Goal: Task Accomplishment & Management: Use online tool/utility

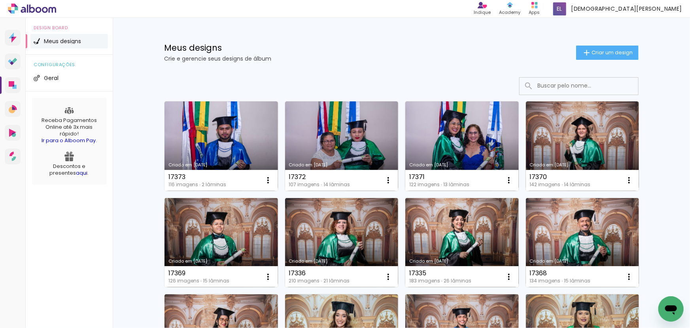
click at [440, 51] on h1 "Meus designs" at bounding box center [370, 48] width 412 height 8
click at [432, 43] on div "Meus designs Crie e gerencie seus designs de álbum Criar um design" at bounding box center [401, 43] width 514 height 51
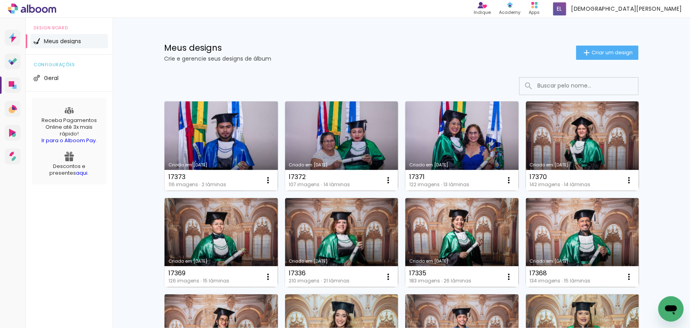
click at [230, 160] on link "Criado em [DATE]" at bounding box center [222, 145] width 114 height 89
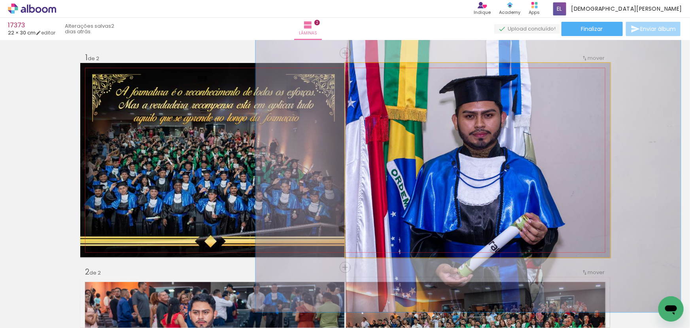
click at [435, 194] on quentale-photo at bounding box center [477, 160] width 265 height 194
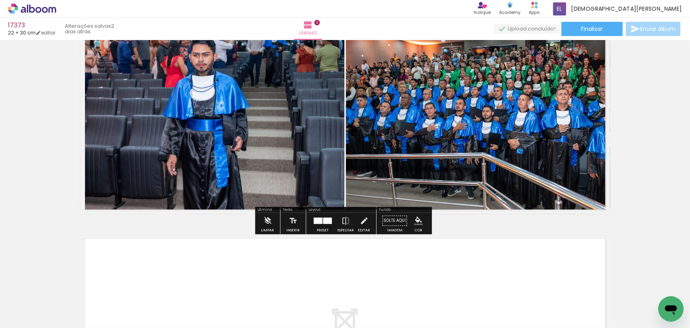
scroll to position [216, 0]
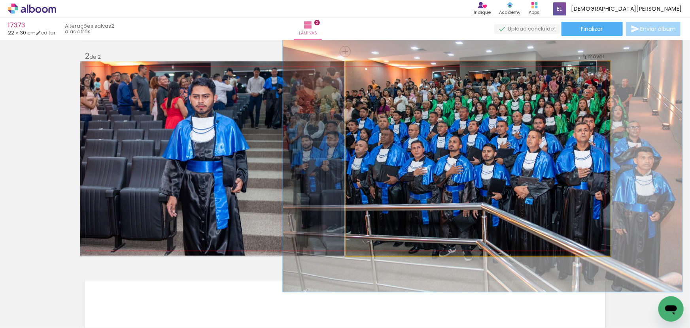
drag, startPoint x: 362, startPoint y: 75, endPoint x: 371, endPoint y: 87, distance: 14.8
type paper-slider "137"
click at [371, 87] on quentale-photo at bounding box center [478, 158] width 264 height 194
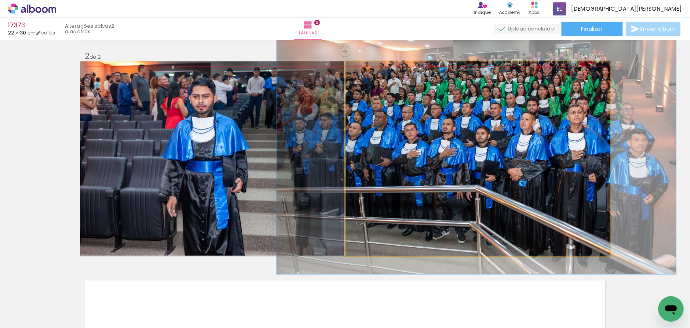
drag, startPoint x: 483, startPoint y: 187, endPoint x: 476, endPoint y: 167, distance: 20.9
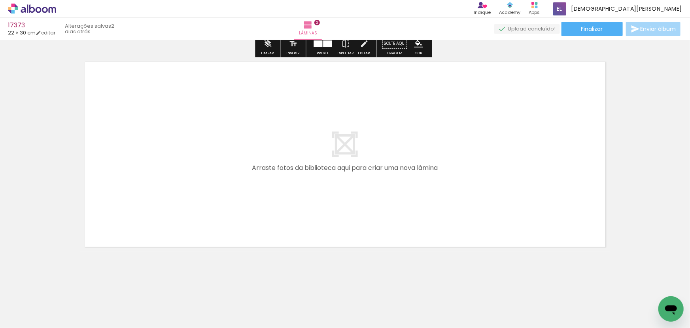
scroll to position [435, 0]
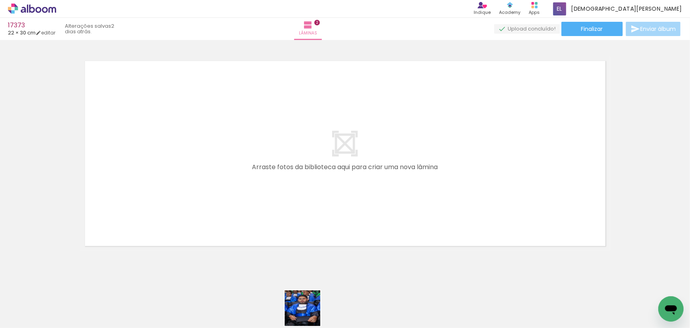
click at [309, 314] on div at bounding box center [301, 300] width 26 height 39
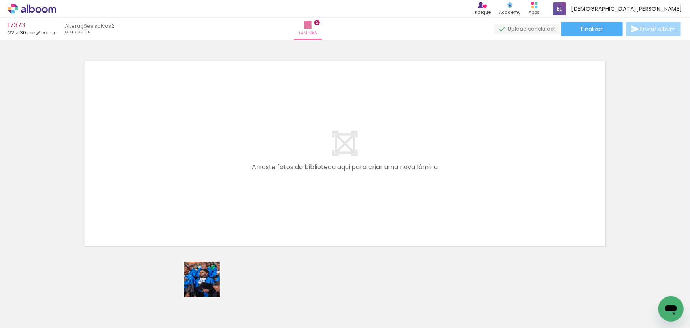
drag, startPoint x: 206, startPoint y: 309, endPoint x: 205, endPoint y: 201, distance: 107.2
click at [205, 201] on quentale-workspace at bounding box center [345, 164] width 690 height 328
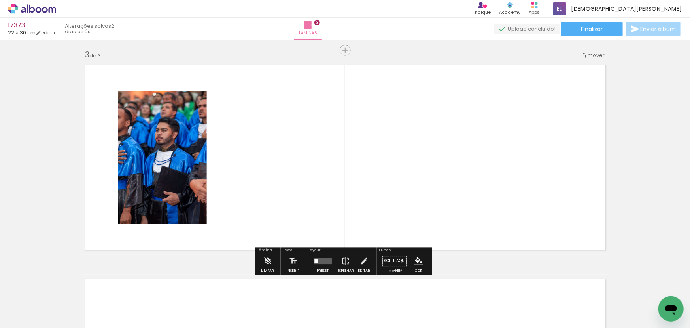
scroll to position [429, 0]
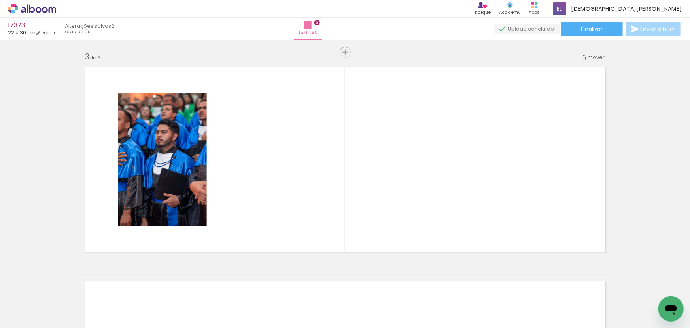
drag, startPoint x: 297, startPoint y: 241, endPoint x: 281, endPoint y: 187, distance: 56.5
click at [281, 187] on quentale-workspace at bounding box center [345, 164] width 690 height 328
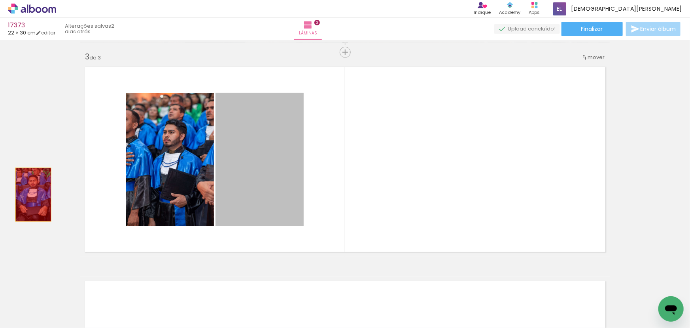
drag, startPoint x: 272, startPoint y: 170, endPoint x: 30, endPoint y: 194, distance: 242.9
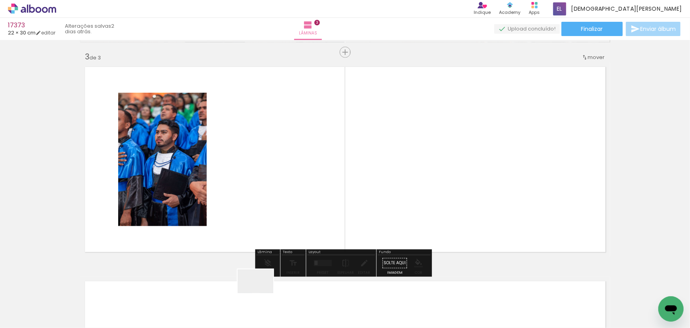
drag, startPoint x: 262, startPoint y: 293, endPoint x: 495, endPoint y: 195, distance: 253.0
click at [495, 195] on quentale-workspace at bounding box center [345, 164] width 690 height 328
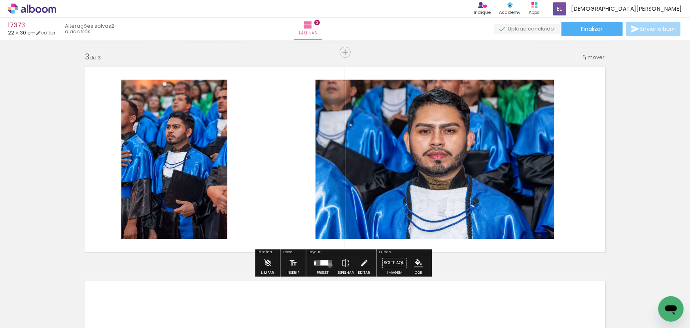
click at [328, 265] on quentale-layouter at bounding box center [323, 263] width 18 height 6
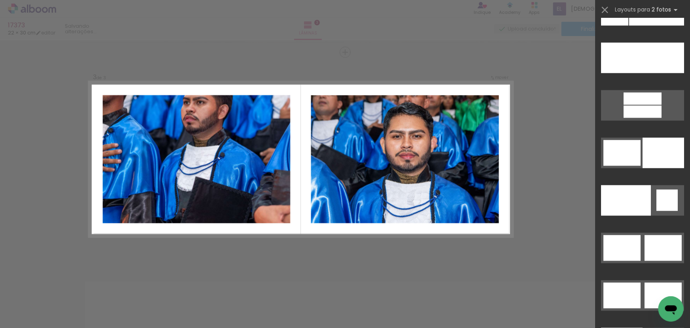
scroll to position [3904, 0]
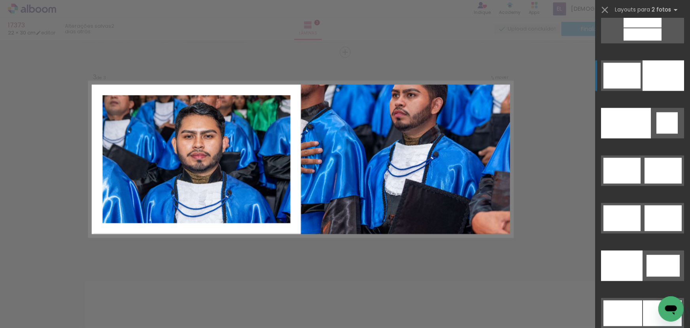
click at [670, 68] on div at bounding box center [664, 75] width 42 height 30
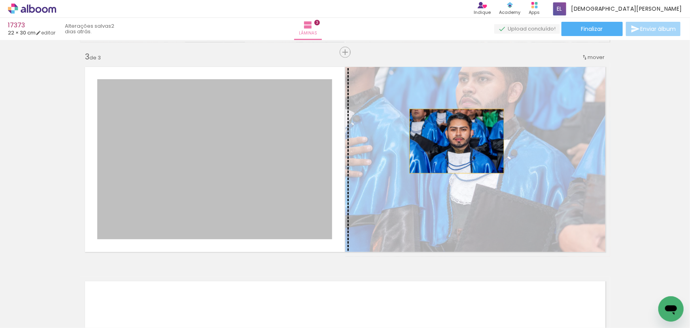
drag, startPoint x: 330, startPoint y: 140, endPoint x: 469, endPoint y: 141, distance: 139.3
click at [0, 0] on slot at bounding box center [0, 0] width 0 height 0
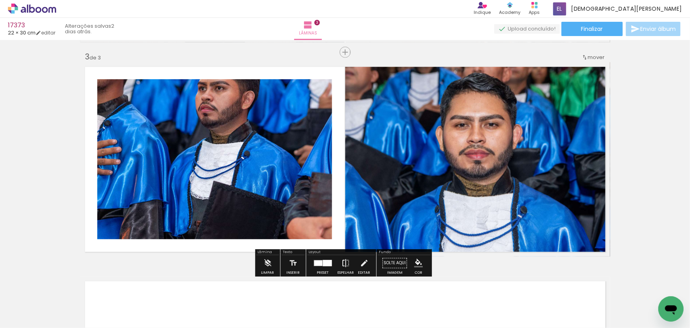
click at [353, 260] on paper-button "Espelhar" at bounding box center [345, 265] width 21 height 20
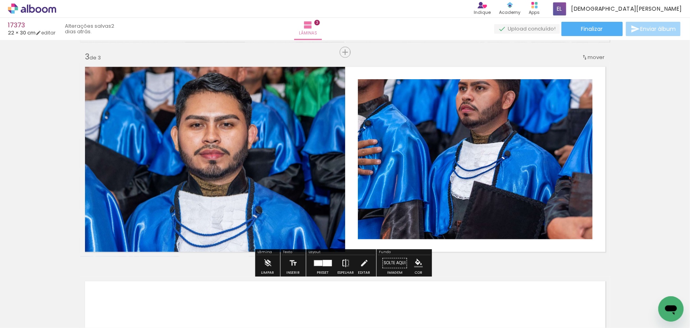
click at [344, 262] on iron-icon at bounding box center [345, 263] width 9 height 16
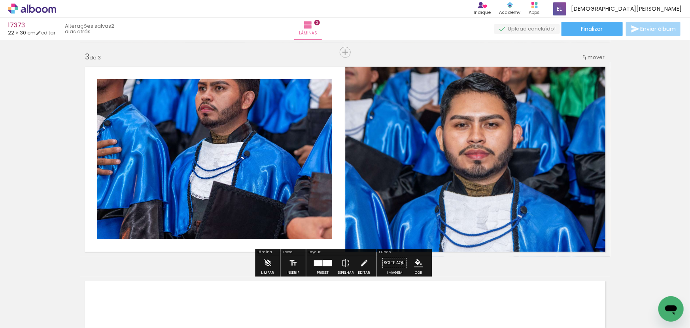
click at [361, 267] on iron-icon at bounding box center [364, 263] width 9 height 16
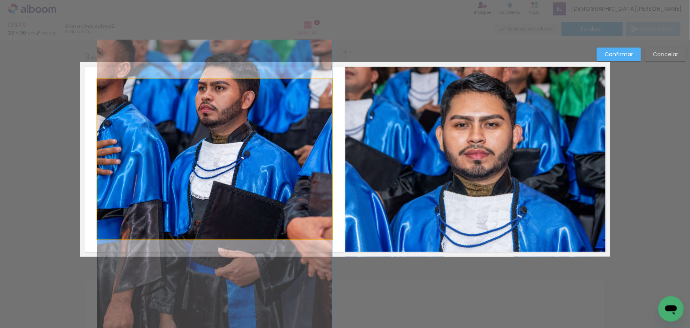
click at [306, 230] on quentale-photo at bounding box center [214, 159] width 235 height 160
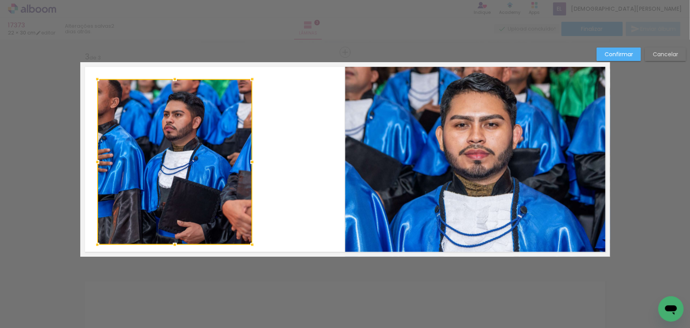
drag, startPoint x: 322, startPoint y: 244, endPoint x: 250, endPoint y: 246, distance: 72.0
click at [250, 246] on div at bounding box center [252, 245] width 16 height 16
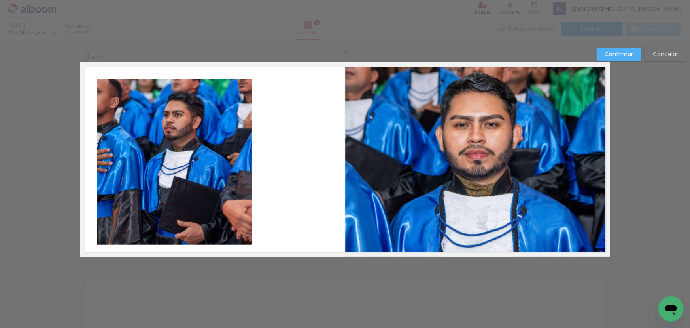
click at [177, 201] on quentale-photo at bounding box center [174, 161] width 155 height 165
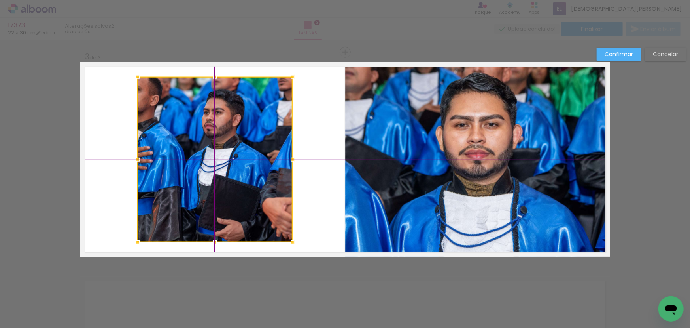
drag, startPoint x: 170, startPoint y: 167, endPoint x: 210, endPoint y: 162, distance: 41.0
click at [210, 162] on div at bounding box center [215, 159] width 155 height 165
click at [0, 0] on slot "Confirmar" at bounding box center [0, 0] width 0 height 0
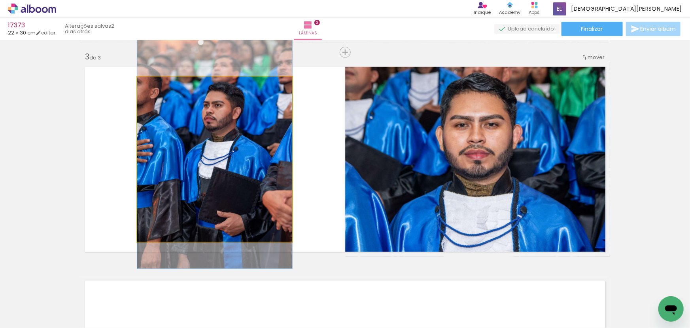
drag, startPoint x: 198, startPoint y: 214, endPoint x: 199, endPoint y: 207, distance: 7.2
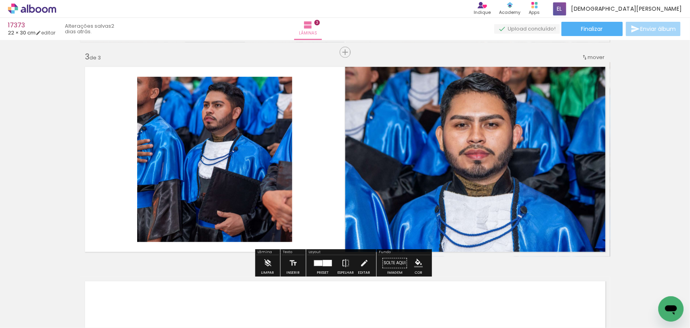
click at [218, 114] on paper-item at bounding box center [218, 115] width 14 height 6
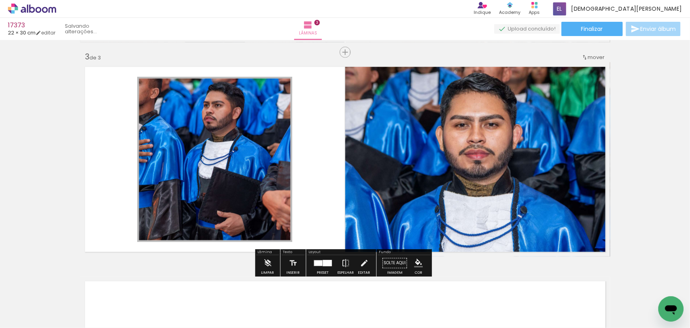
click at [216, 140] on paper-icon-button "color picker" at bounding box center [219, 136] width 16 height 14
click at [222, 68] on paper-item "#ffffff" at bounding box center [223, 67] width 8 height 8
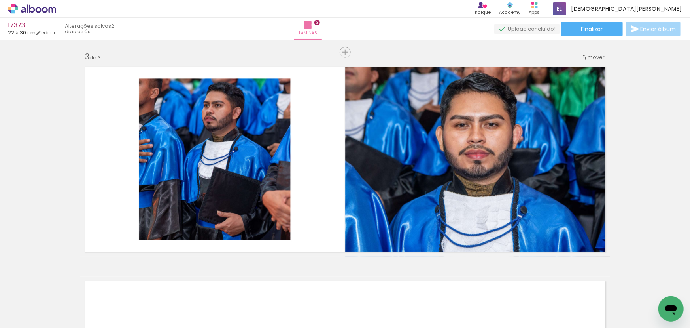
scroll to position [0, 3655]
drag, startPoint x: 394, startPoint y: 300, endPoint x: 411, endPoint y: 303, distance: 17.4
click at [411, 303] on quentale-thumb at bounding box center [412, 300] width 44 height 45
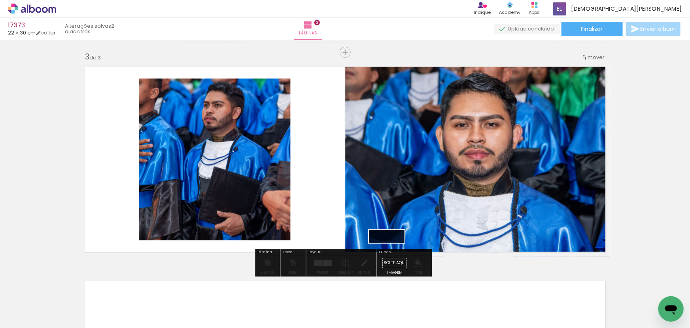
drag, startPoint x: 429, startPoint y: 306, endPoint x: 393, endPoint y: 253, distance: 64.1
click at [393, 253] on quentale-workspace at bounding box center [345, 164] width 690 height 328
click at [393, 258] on paper-button "Solte aqui Imagem" at bounding box center [395, 265] width 28 height 20
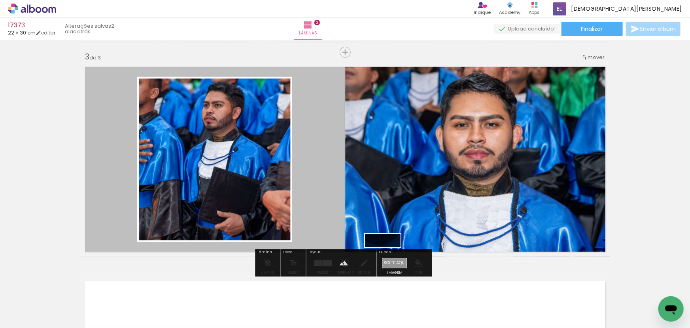
drag, startPoint x: 411, startPoint y: 300, endPoint x: 388, endPoint y: 262, distance: 44.9
click at [388, 262] on quentale-workspace at bounding box center [345, 164] width 690 height 328
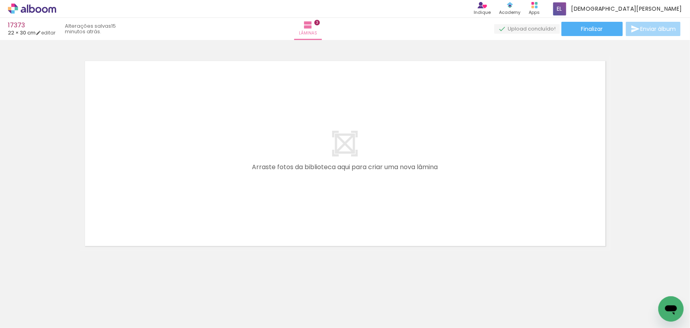
scroll to position [0, 269]
drag, startPoint x: 123, startPoint y: 300, endPoint x: 148, endPoint y: 200, distance: 102.8
click at [148, 200] on quentale-workspace at bounding box center [345, 164] width 690 height 328
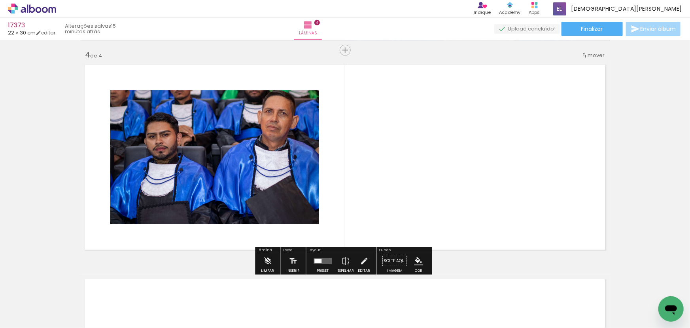
scroll to position [643, 0]
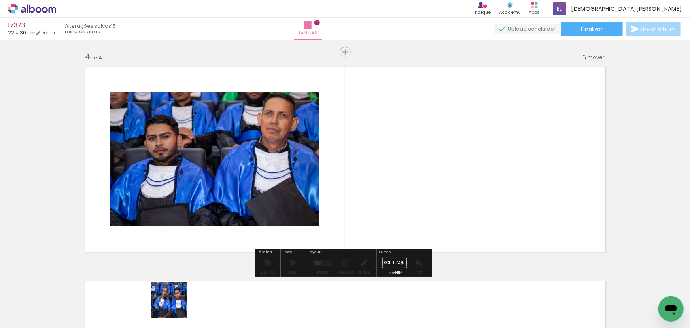
drag, startPoint x: 175, startPoint y: 306, endPoint x: 411, endPoint y: 212, distance: 254.5
click at [411, 212] on quentale-workspace at bounding box center [345, 164] width 690 height 328
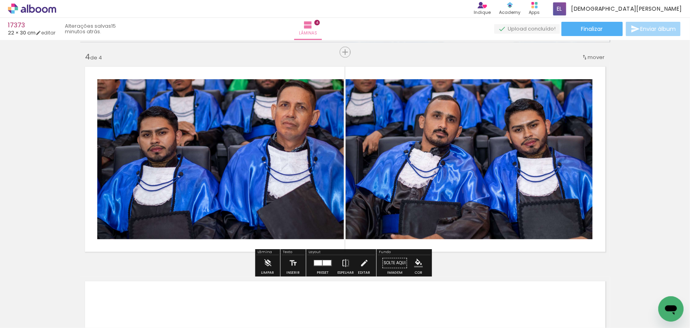
click at [318, 264] on div at bounding box center [318, 262] width 8 height 5
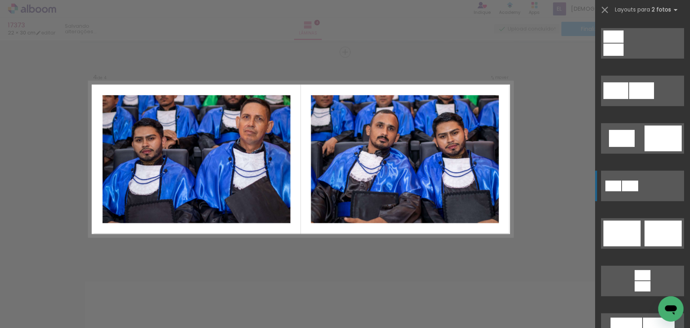
scroll to position [144, 0]
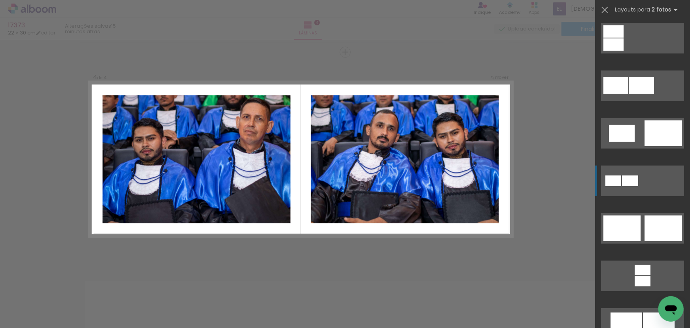
click at [653, 224] on div at bounding box center [663, 228] width 37 height 26
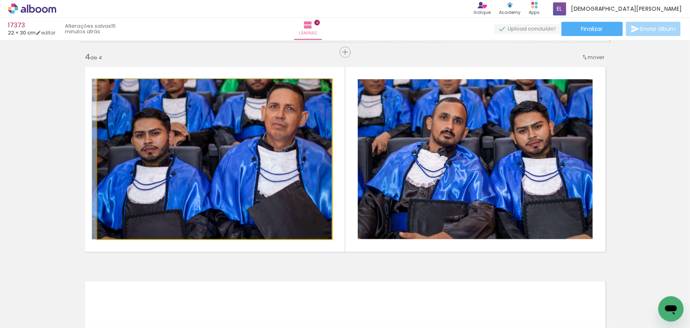
drag, startPoint x: 276, startPoint y: 200, endPoint x: 257, endPoint y: 204, distance: 19.0
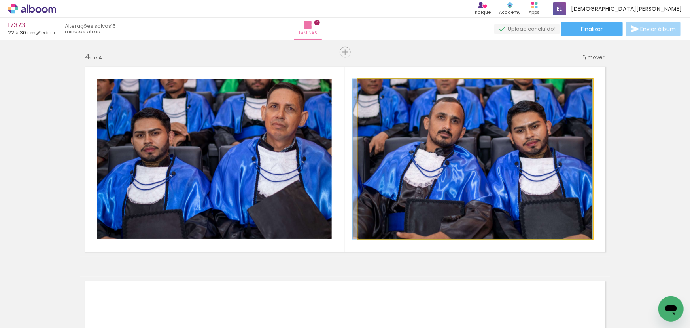
drag, startPoint x: 480, startPoint y: 231, endPoint x: 423, endPoint y: 227, distance: 57.1
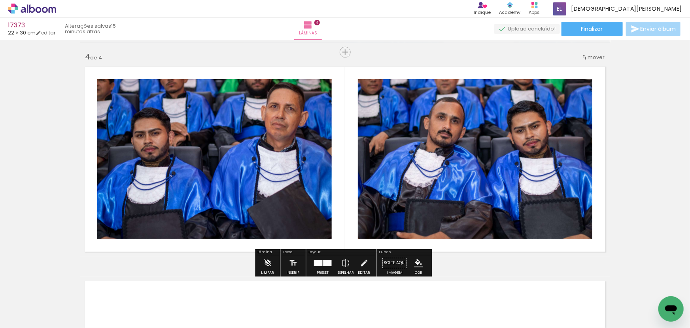
click at [174, 117] on paper-item at bounding box center [178, 117] width 14 height 6
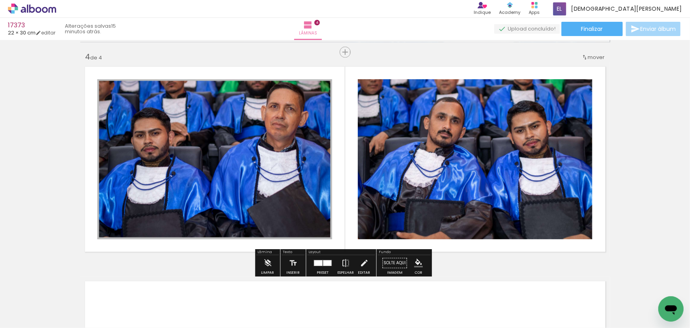
click at [174, 135] on iron-icon "color picker" at bounding box center [178, 138] width 9 height 8
click at [179, 70] on paper-item "#ffffff" at bounding box center [182, 70] width 8 height 8
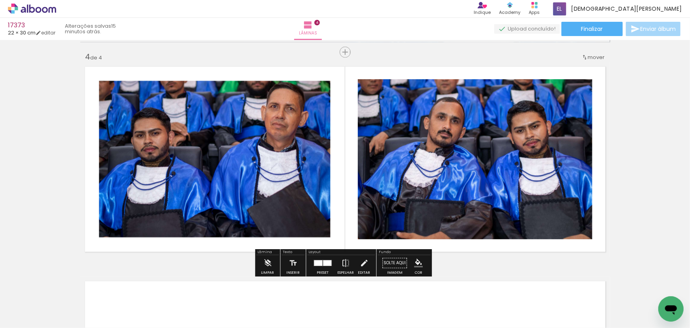
click at [439, 118] on paper-item at bounding box center [438, 117] width 14 height 6
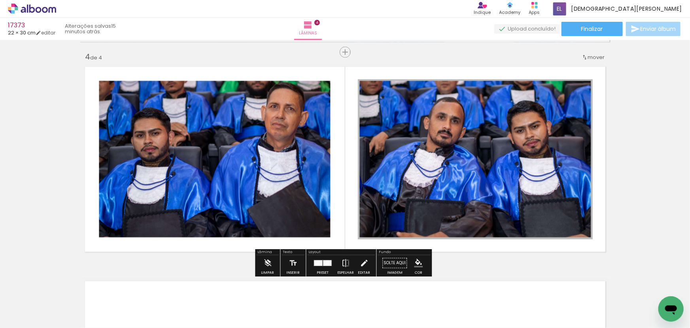
click at [436, 134] on iron-icon "color picker" at bounding box center [438, 138] width 9 height 8
click at [442, 68] on paper-item "#ffffff" at bounding box center [443, 70] width 8 height 8
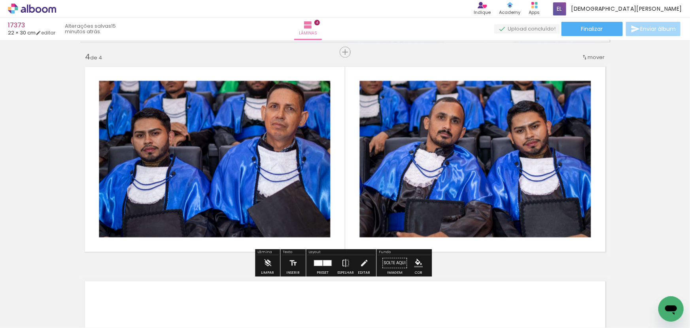
scroll to position [0, 3403]
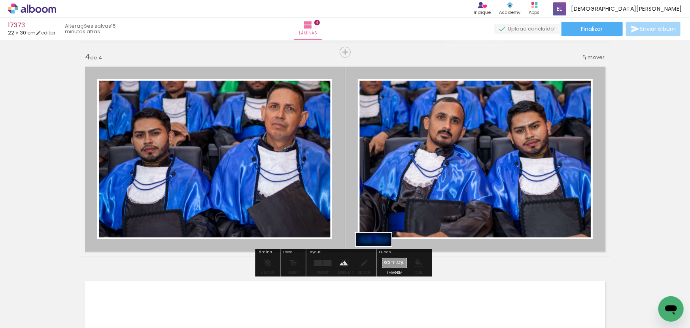
drag, startPoint x: 568, startPoint y: 302, endPoint x: 380, endPoint y: 257, distance: 193.5
click at [380, 257] on quentale-workspace at bounding box center [345, 164] width 690 height 328
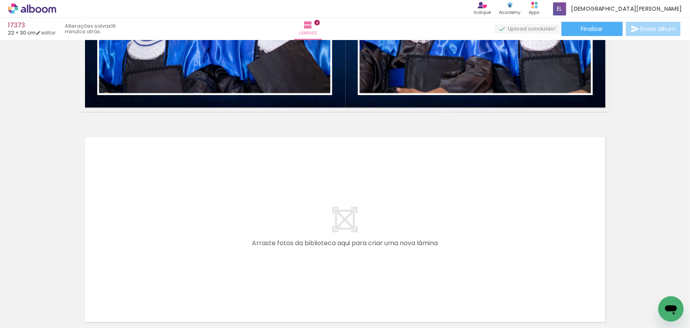
scroll to position [0, 207]
drag, startPoint x: 140, startPoint y: 316, endPoint x: 174, endPoint y: 231, distance: 92.1
click at [174, 231] on quentale-workspace at bounding box center [345, 164] width 690 height 328
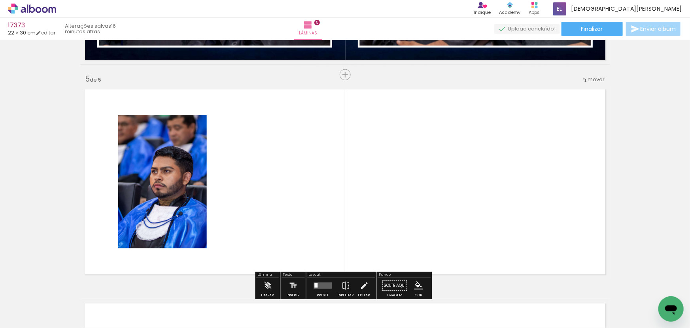
scroll to position [857, 0]
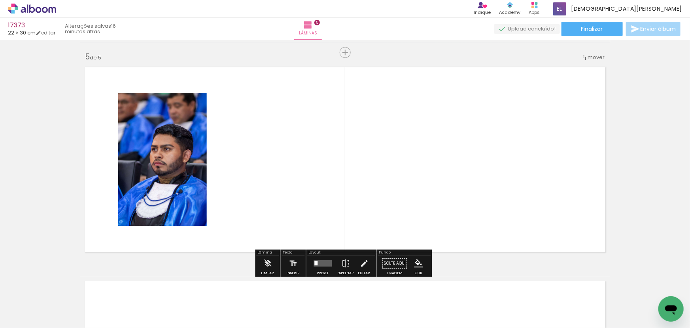
click at [439, 229] on quentale-workspace at bounding box center [345, 164] width 690 height 328
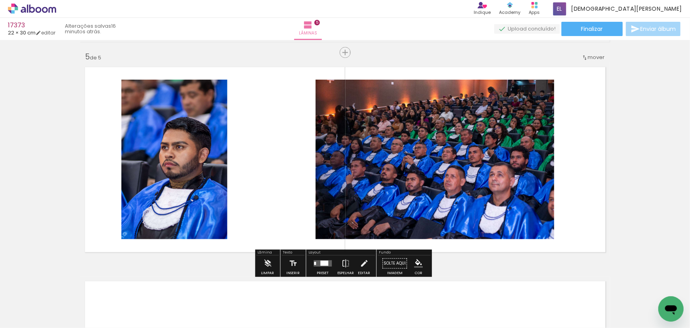
click at [327, 265] on quentale-layouter at bounding box center [323, 263] width 18 height 6
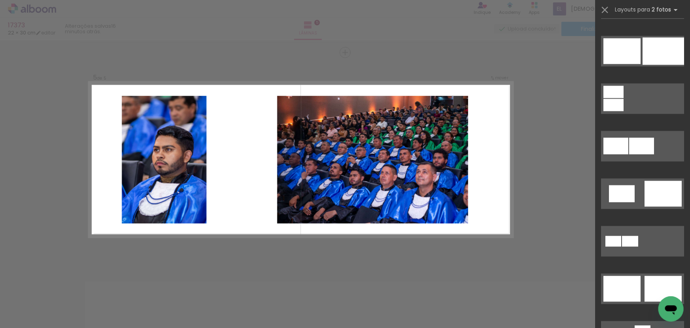
scroll to position [2245, 0]
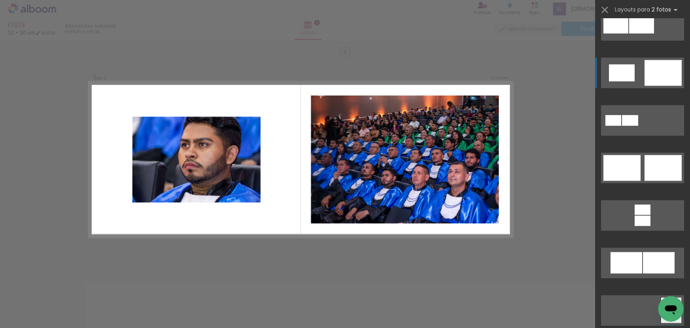
click at [661, 76] on div at bounding box center [663, 73] width 37 height 26
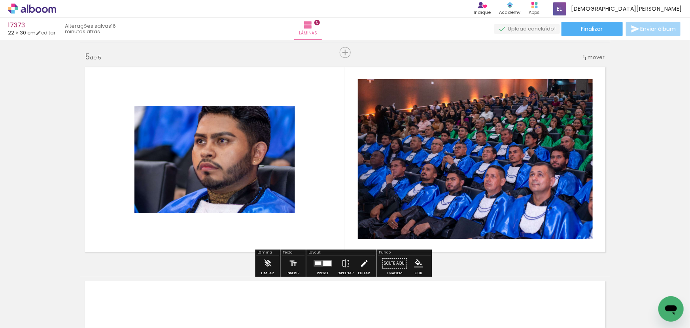
click at [368, 267] on paper-button "Editar" at bounding box center [364, 265] width 16 height 20
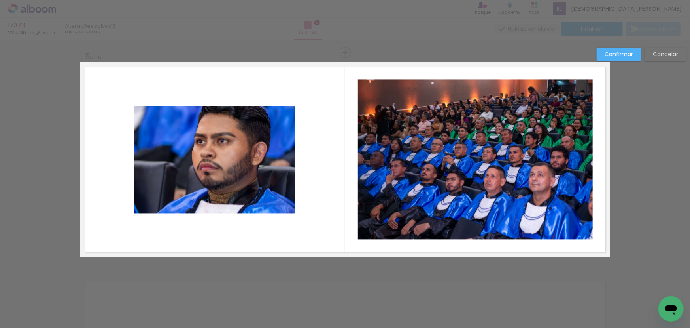
click at [214, 190] on quentale-photo at bounding box center [215, 159] width 161 height 107
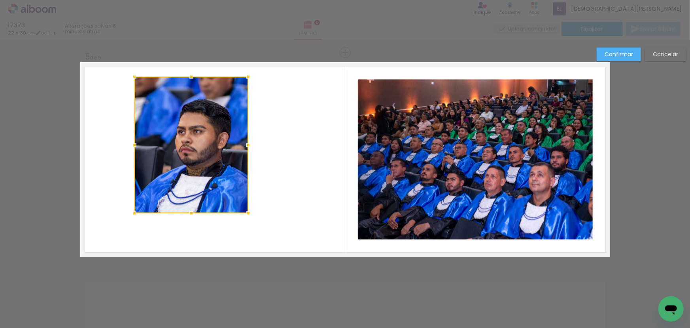
drag, startPoint x: 291, startPoint y: 107, endPoint x: 243, endPoint y: 80, distance: 54.8
click at [243, 80] on div at bounding box center [249, 76] width 16 height 16
click at [214, 148] on div at bounding box center [192, 144] width 114 height 136
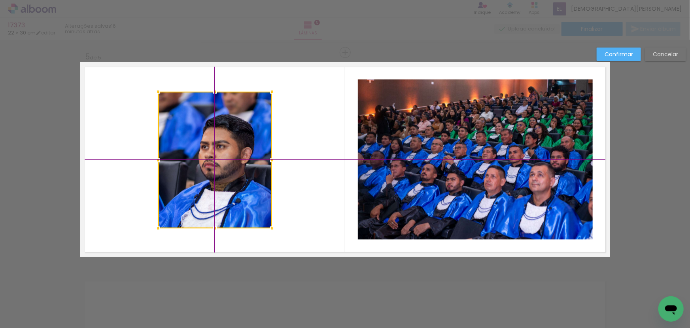
drag, startPoint x: 193, startPoint y: 138, endPoint x: 212, endPoint y: 158, distance: 27.2
click at [212, 158] on div at bounding box center [215, 159] width 114 height 136
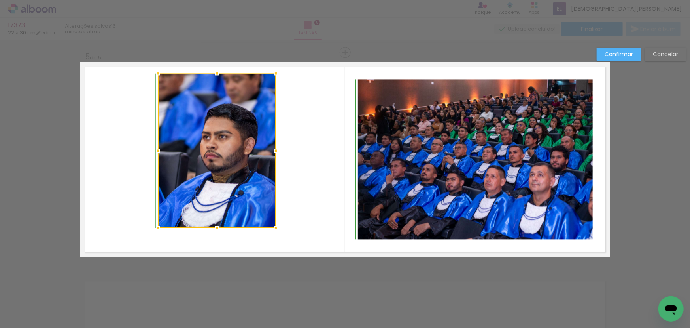
drag, startPoint x: 265, startPoint y: 92, endPoint x: 275, endPoint y: 72, distance: 21.8
click at [275, 72] on div at bounding box center [276, 73] width 16 height 16
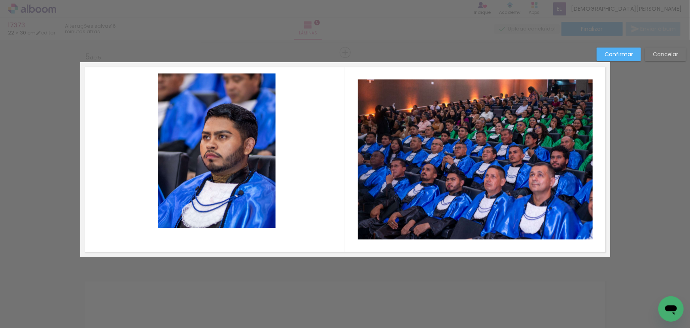
click at [241, 136] on quentale-photo at bounding box center [217, 150] width 118 height 154
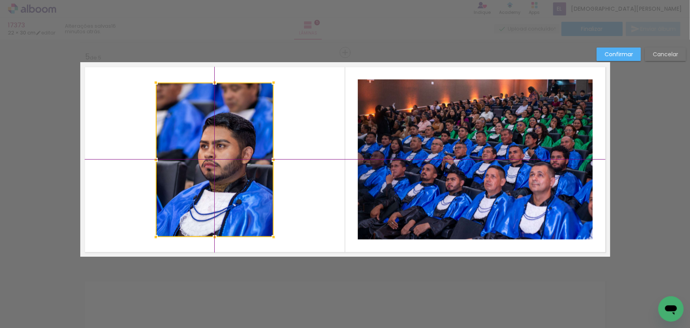
click at [219, 144] on div at bounding box center [215, 159] width 118 height 154
click at [0, 0] on slot "Confirmar" at bounding box center [0, 0] width 0 height 0
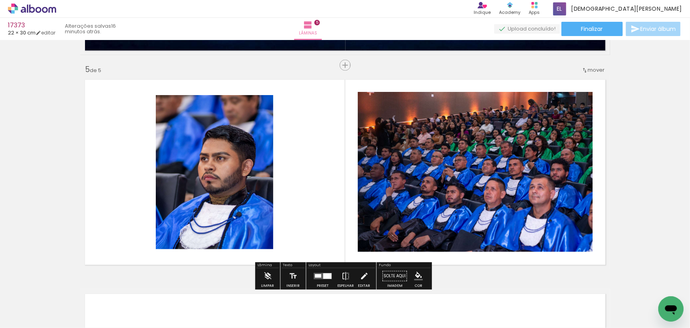
scroll to position [857, 0]
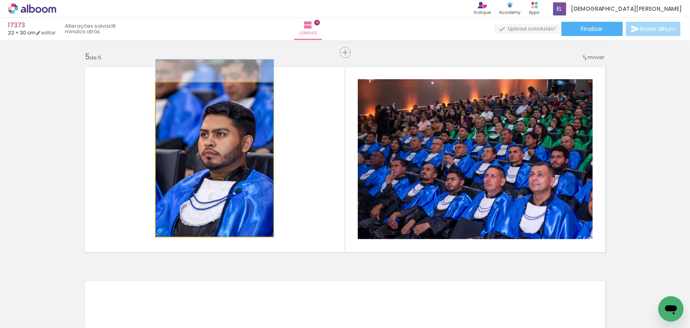
drag, startPoint x: 227, startPoint y: 199, endPoint x: 237, endPoint y: 172, distance: 28.9
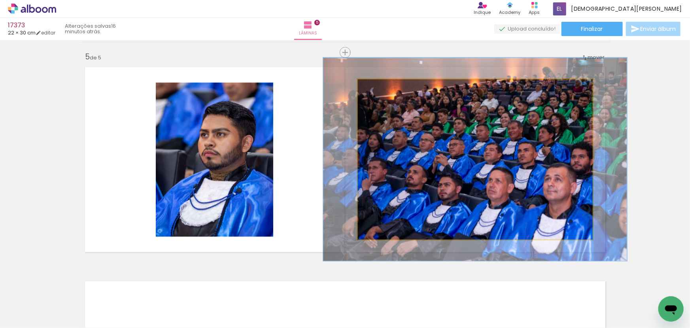
drag, startPoint x: 373, startPoint y: 91, endPoint x: 379, endPoint y: 99, distance: 9.9
click at [379, 99] on quentale-photo at bounding box center [475, 159] width 235 height 160
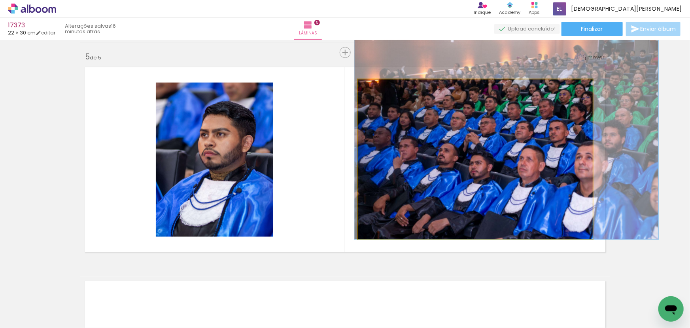
drag, startPoint x: 492, startPoint y: 201, endPoint x: 522, endPoint y: 142, distance: 66.0
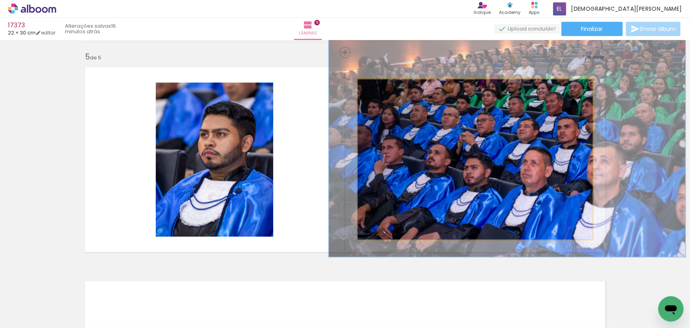
drag, startPoint x: 386, startPoint y: 94, endPoint x: 390, endPoint y: 101, distance: 8.1
click at [390, 101] on quentale-photo at bounding box center [475, 159] width 235 height 160
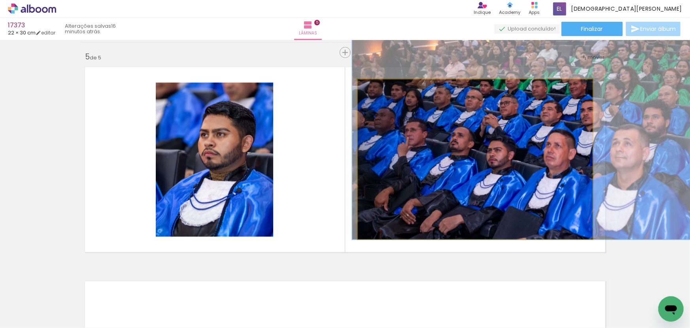
drag, startPoint x: 504, startPoint y: 206, endPoint x: 527, endPoint y: 135, distance: 74.3
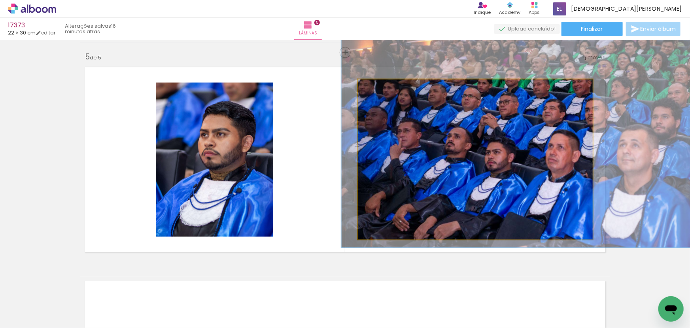
type paper-slider "161"
click at [395, 96] on quentale-photo at bounding box center [475, 159] width 235 height 160
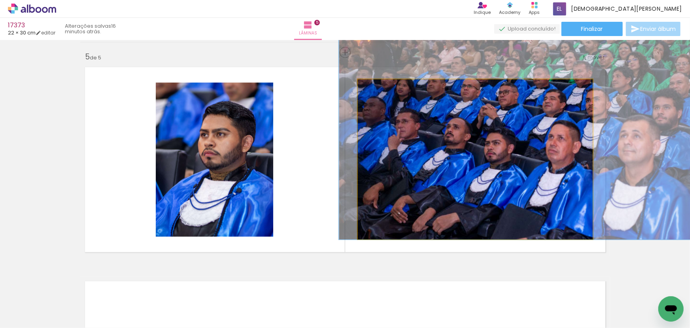
drag, startPoint x: 491, startPoint y: 190, endPoint x: 491, endPoint y: 165, distance: 24.5
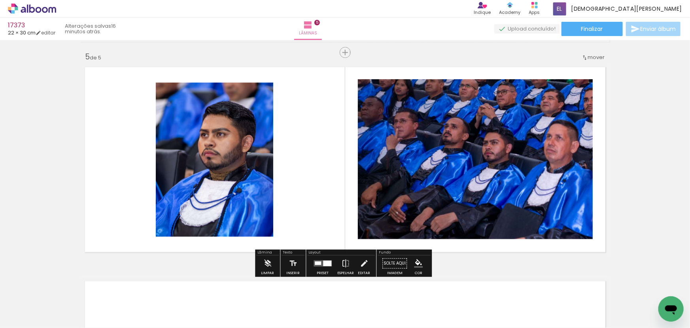
click at [441, 115] on paper-item at bounding box center [438, 117] width 14 height 6
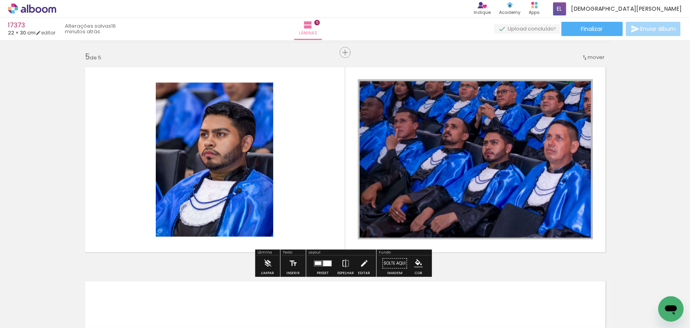
click at [438, 139] on iron-icon "color picker" at bounding box center [438, 138] width 9 height 8
click at [441, 68] on paper-item "#ffffff" at bounding box center [443, 70] width 8 height 8
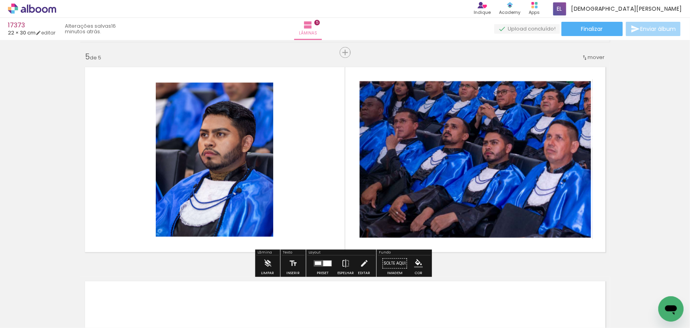
click at [230, 119] on paper-item at bounding box center [236, 120] width 14 height 6
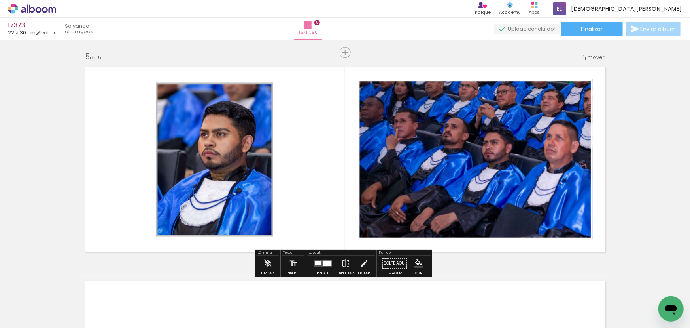
click at [233, 137] on iron-icon "color picker" at bounding box center [236, 141] width 9 height 8
click at [240, 75] on paper-item "#ffffff" at bounding box center [241, 73] width 8 height 8
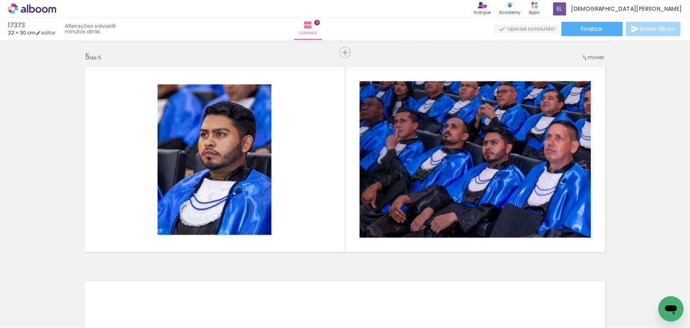
scroll to position [0, 3598]
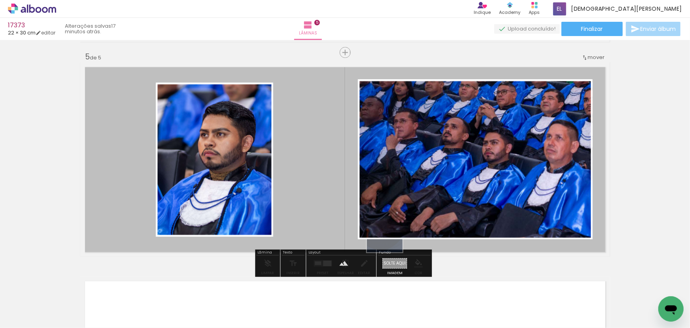
drag, startPoint x: 471, startPoint y: 307, endPoint x: 391, endPoint y: 263, distance: 91.9
click at [391, 263] on quentale-workspace at bounding box center [345, 164] width 690 height 328
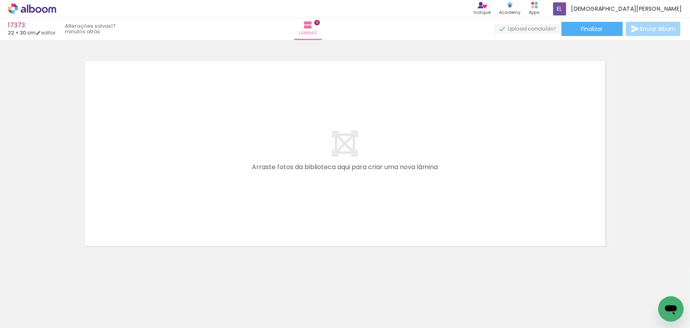
scroll to position [0, 335]
drag, startPoint x: 281, startPoint y: 312, endPoint x: 182, endPoint y: 167, distance: 175.2
click at [202, 193] on quentale-workspace at bounding box center [345, 164] width 690 height 328
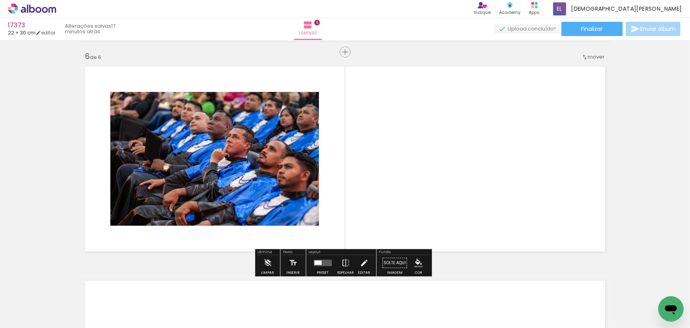
scroll to position [1071, 0]
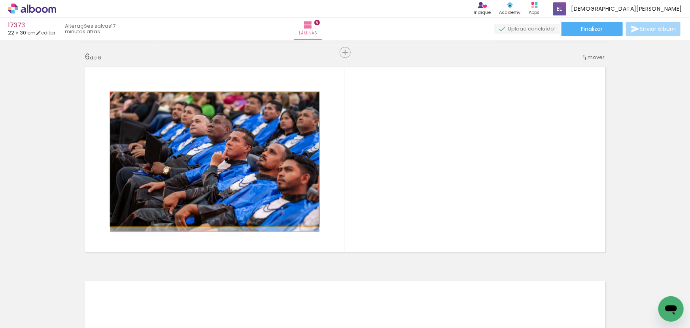
drag, startPoint x: 197, startPoint y: 175, endPoint x: 13, endPoint y: 182, distance: 184.1
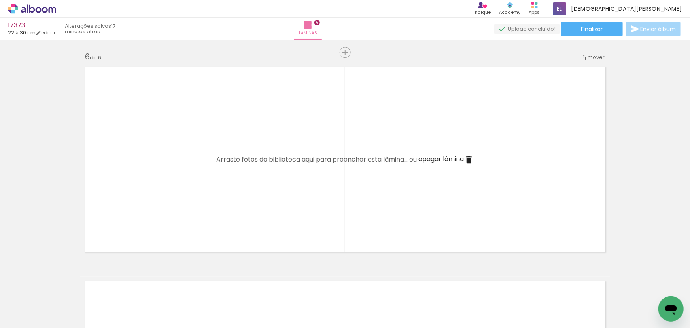
click at [163, 167] on quentale-workspace at bounding box center [345, 164] width 690 height 328
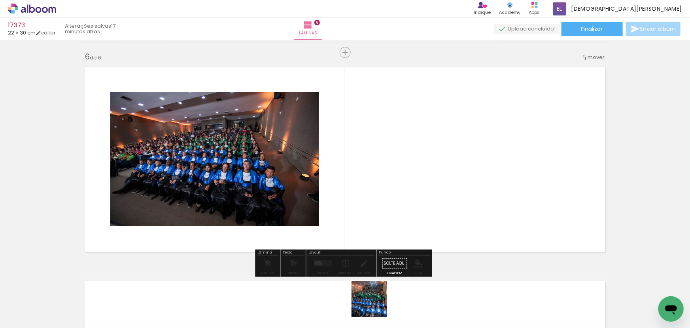
drag, startPoint x: 375, startPoint y: 305, endPoint x: 403, endPoint y: 176, distance: 131.5
click at [403, 176] on quentale-workspace at bounding box center [345, 164] width 690 height 328
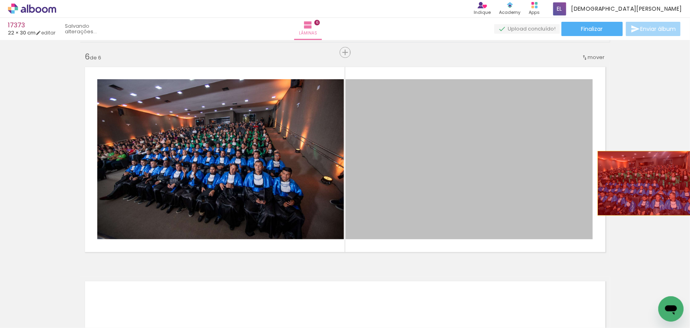
drag, startPoint x: 433, startPoint y: 180, endPoint x: 645, endPoint y: 183, distance: 211.7
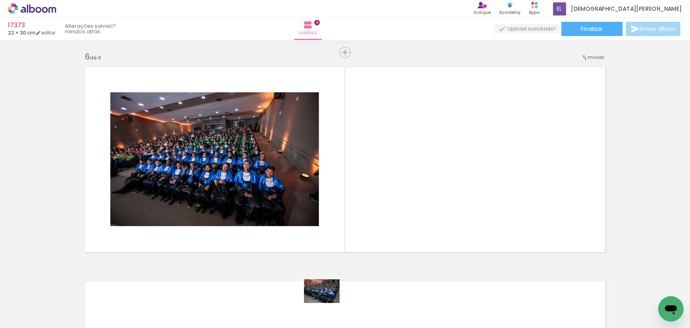
drag, startPoint x: 324, startPoint y: 305, endPoint x: 407, endPoint y: 226, distance: 114.7
click at [407, 226] on quentale-workspace at bounding box center [345, 164] width 690 height 328
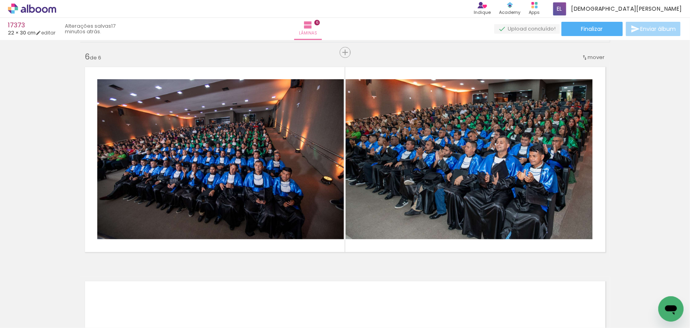
scroll to position [0, 640]
drag, startPoint x: 145, startPoint y: 313, endPoint x: 330, endPoint y: 216, distance: 208.3
click at [322, 222] on quentale-workspace at bounding box center [345, 164] width 690 height 328
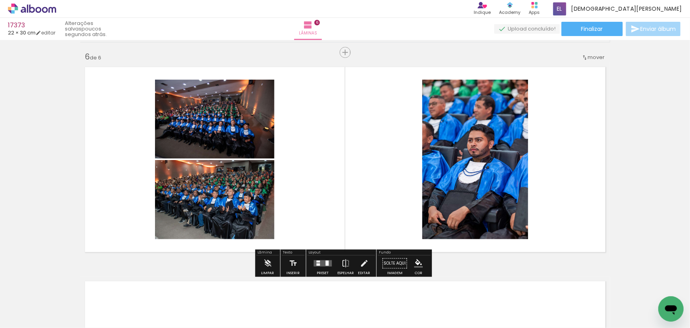
click at [314, 260] on quentale-layouter at bounding box center [323, 263] width 18 height 6
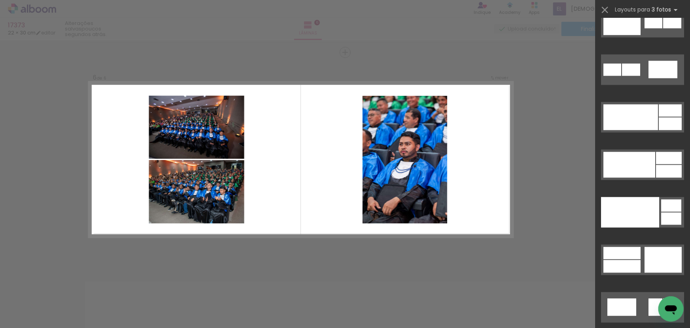
scroll to position [9977, 0]
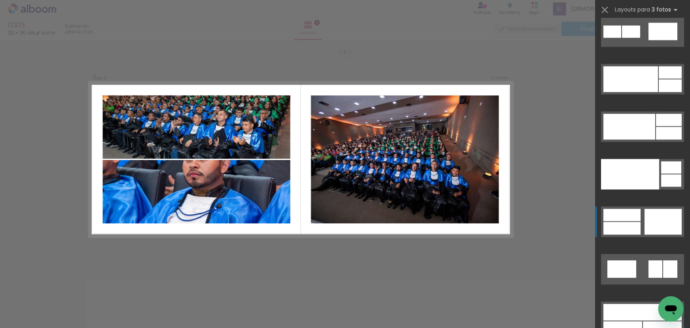
click at [661, 216] on div at bounding box center [663, 221] width 37 height 26
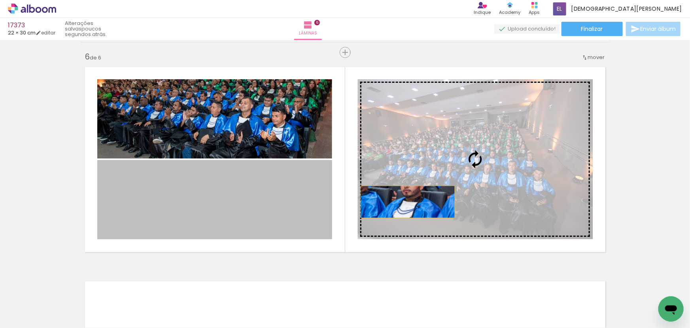
drag, startPoint x: 405, startPoint y: 201, endPoint x: 506, endPoint y: 184, distance: 101.9
click at [0, 0] on slot at bounding box center [0, 0] width 0 height 0
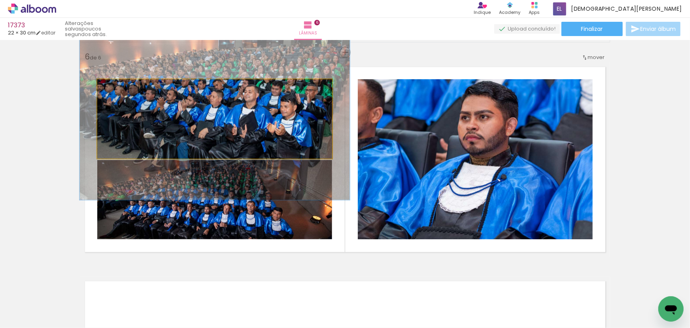
drag, startPoint x: 114, startPoint y: 91, endPoint x: 120, endPoint y: 98, distance: 9.8
type paper-slider "121"
click at [119, 98] on quentale-photo at bounding box center [214, 118] width 235 height 79
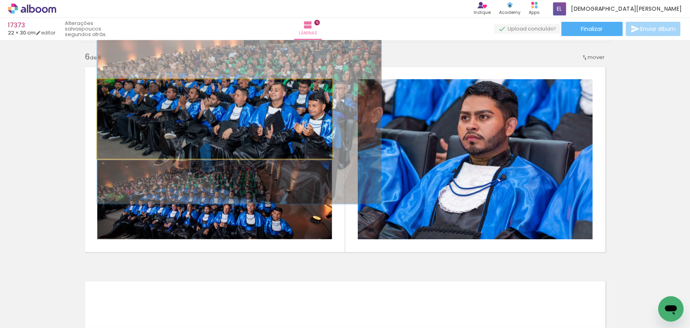
drag, startPoint x: 232, startPoint y: 150, endPoint x: 261, endPoint y: 150, distance: 28.5
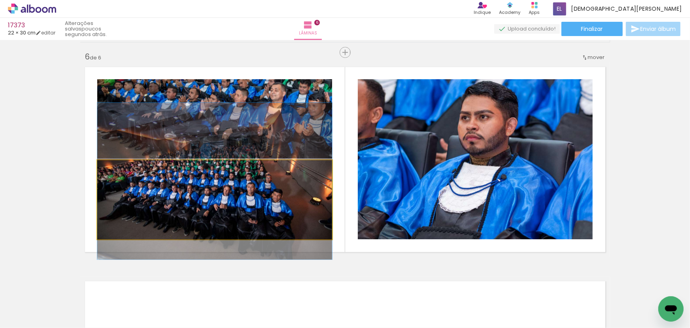
drag, startPoint x: 161, startPoint y: 212, endPoint x: 169, endPoint y: 194, distance: 20.2
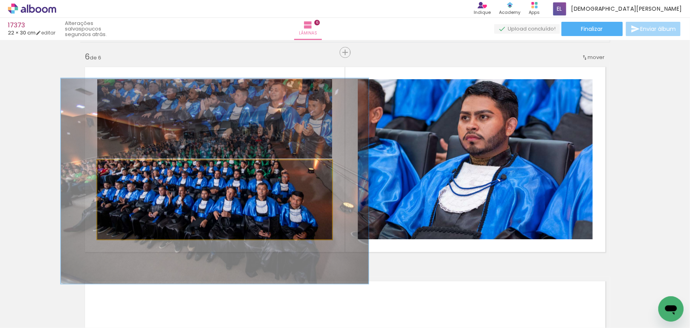
drag, startPoint x: 114, startPoint y: 171, endPoint x: 123, endPoint y: 178, distance: 11.6
type paper-slider "132"
click at [123, 178] on quentale-photo at bounding box center [214, 199] width 235 height 79
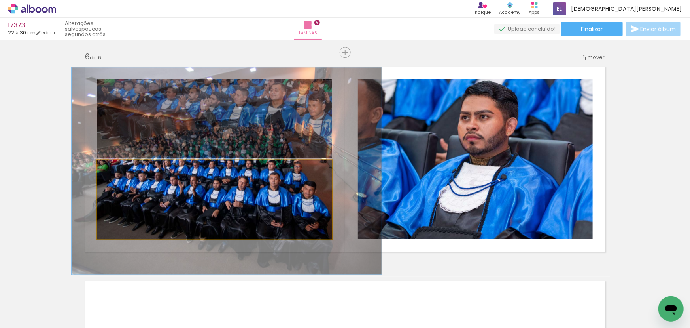
drag, startPoint x: 178, startPoint y: 210, endPoint x: 183, endPoint y: 210, distance: 5.1
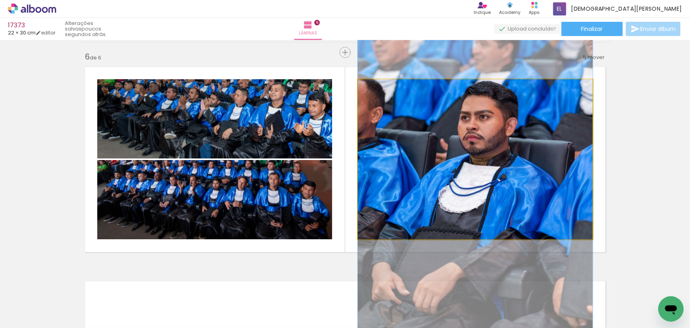
click at [474, 172] on quentale-photo at bounding box center [475, 159] width 235 height 160
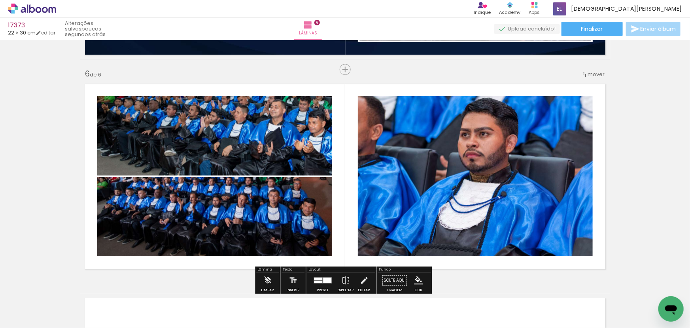
scroll to position [1071, 0]
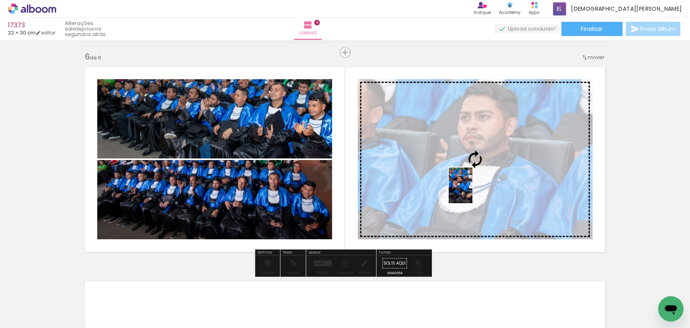
drag, startPoint x: 112, startPoint y: 310, endPoint x: 473, endPoint y: 191, distance: 379.4
click at [473, 191] on quentale-workspace at bounding box center [345, 164] width 690 height 328
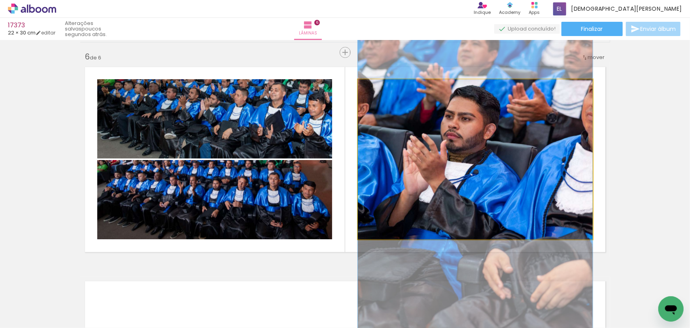
drag, startPoint x: 473, startPoint y: 191, endPoint x: 468, endPoint y: 215, distance: 24.2
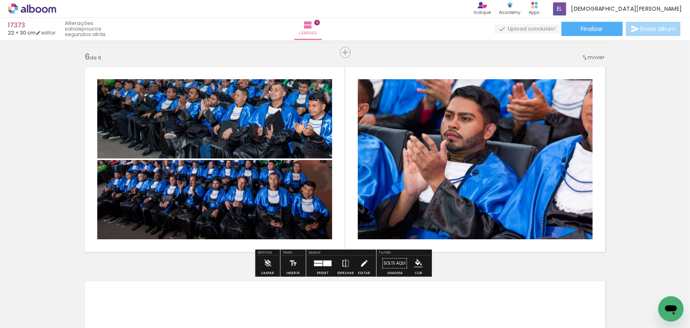
click at [360, 263] on iron-icon at bounding box center [364, 263] width 9 height 16
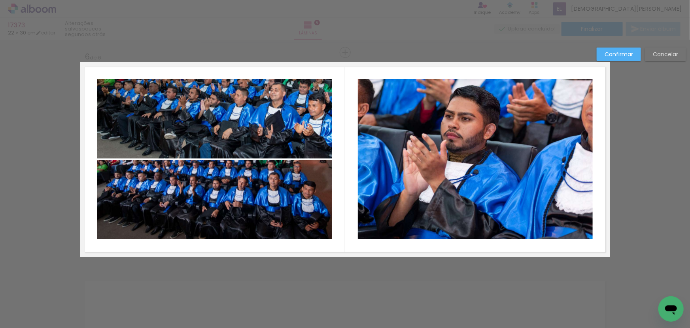
click at [495, 179] on quentale-photo at bounding box center [475, 159] width 235 height 160
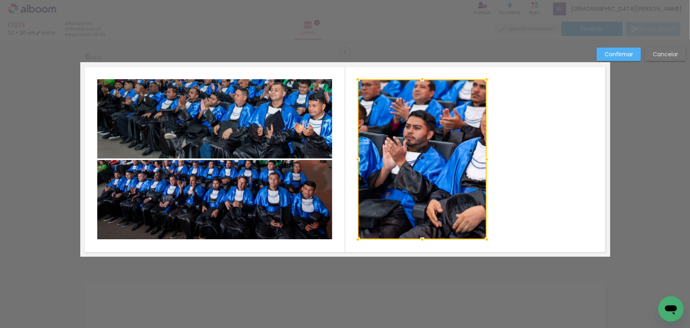
drag, startPoint x: 593, startPoint y: 159, endPoint x: 484, endPoint y: 186, distance: 112.8
click at [484, 186] on album-spread "6 de 6" at bounding box center [345, 159] width 530 height 194
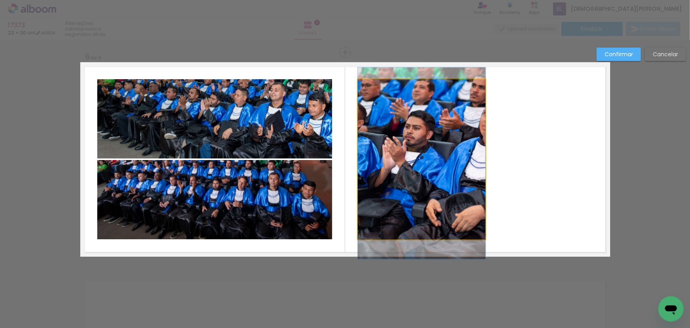
click at [411, 163] on quentale-photo at bounding box center [422, 159] width 128 height 160
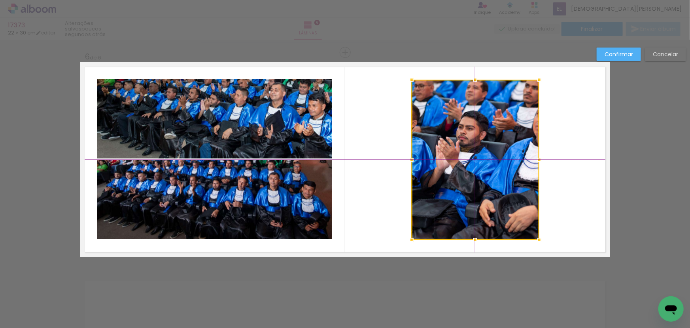
drag, startPoint x: 430, startPoint y: 164, endPoint x: 463, endPoint y: 168, distance: 33.4
click at [463, 168] on div at bounding box center [476, 160] width 128 height 160
click at [0, 0] on slot "Confirmar" at bounding box center [0, 0] width 0 height 0
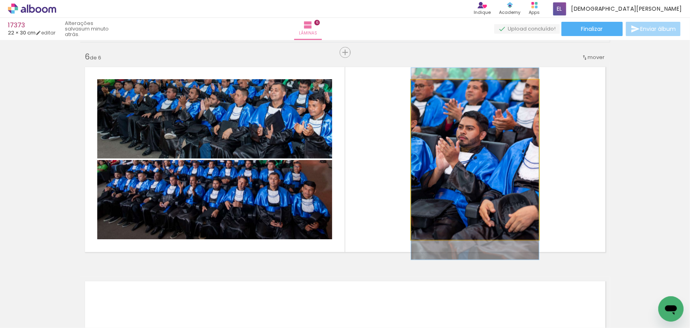
drag, startPoint x: 450, startPoint y: 177, endPoint x: 482, endPoint y: 171, distance: 32.5
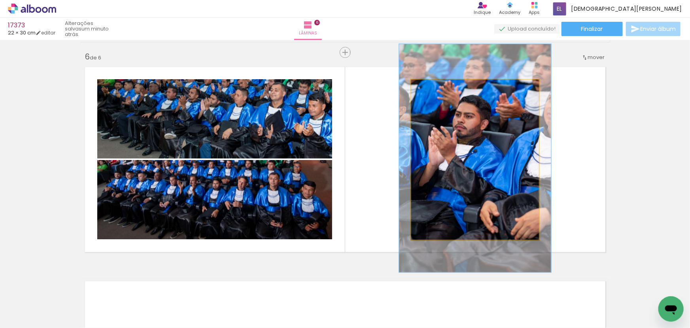
drag, startPoint x: 427, startPoint y: 85, endPoint x: 433, endPoint y: 98, distance: 14.5
type paper-slider "121"
click at [433, 98] on quentale-photo at bounding box center [475, 160] width 128 height 160
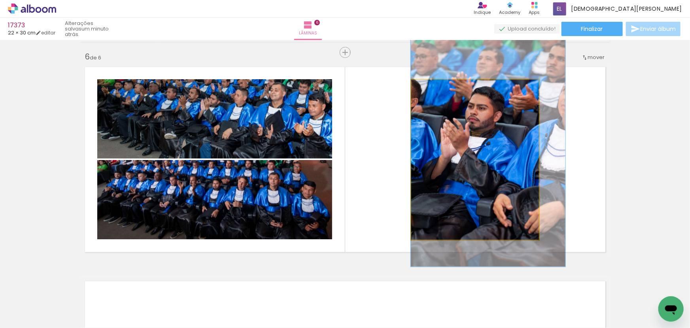
drag, startPoint x: 465, startPoint y: 174, endPoint x: 484, endPoint y: 178, distance: 19.0
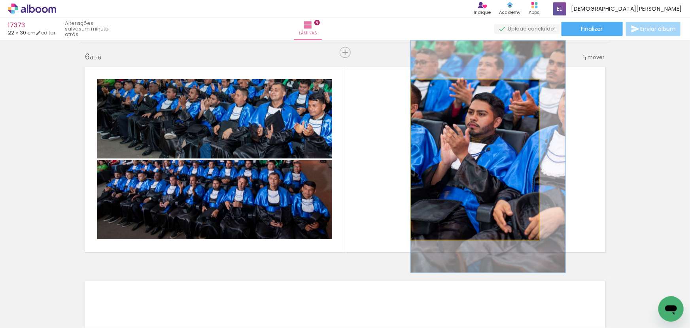
drag, startPoint x: 468, startPoint y: 166, endPoint x: 483, endPoint y: 168, distance: 15.5
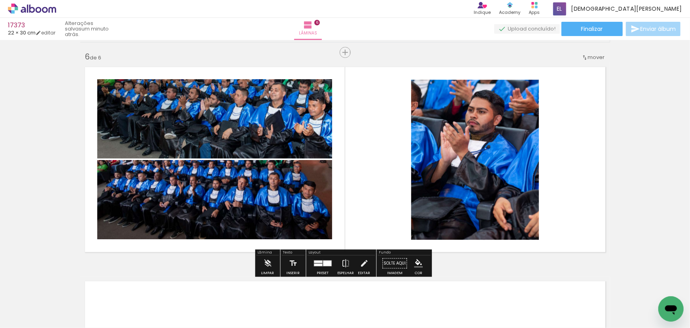
click at [487, 115] on paper-item at bounding box center [492, 118] width 14 height 6
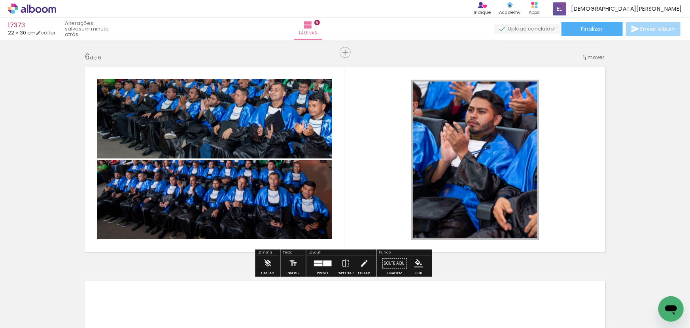
click at [488, 135] on iron-icon "color picker" at bounding box center [492, 139] width 9 height 8
click at [495, 66] on paper-item "#ffffff" at bounding box center [497, 70] width 8 height 8
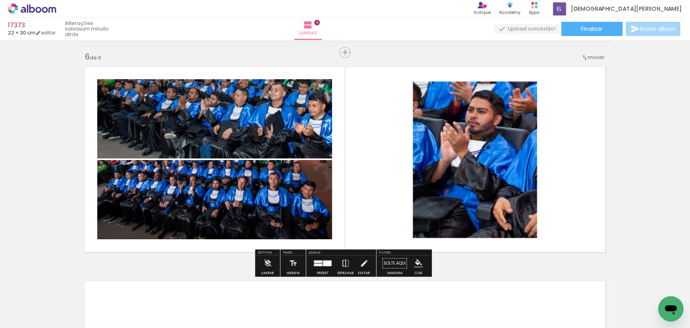
click at [175, 112] on paper-item at bounding box center [178, 112] width 14 height 6
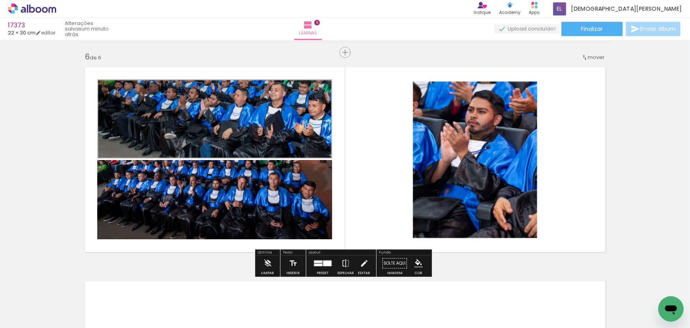
click at [174, 138] on iron-icon "color picker" at bounding box center [178, 138] width 9 height 8
drag, startPoint x: 179, startPoint y: 69, endPoint x: 179, endPoint y: 73, distance: 4.4
click at [179, 69] on paper-item "#ffffff" at bounding box center [182, 70] width 8 height 8
click at [178, 193] on paper-item at bounding box center [178, 192] width 14 height 6
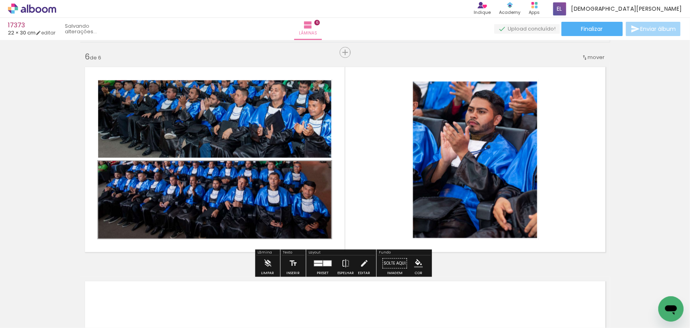
click at [174, 218] on iron-icon "color picker" at bounding box center [178, 219] width 9 height 8
click at [179, 150] on paper-item "#ffffff" at bounding box center [182, 150] width 8 height 8
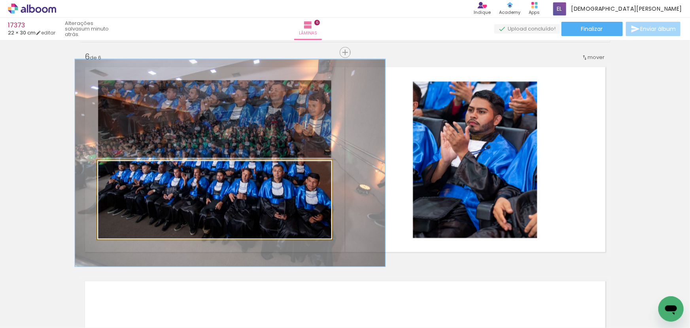
drag, startPoint x: 275, startPoint y: 224, endPoint x: 276, endPoint y: 218, distance: 6.1
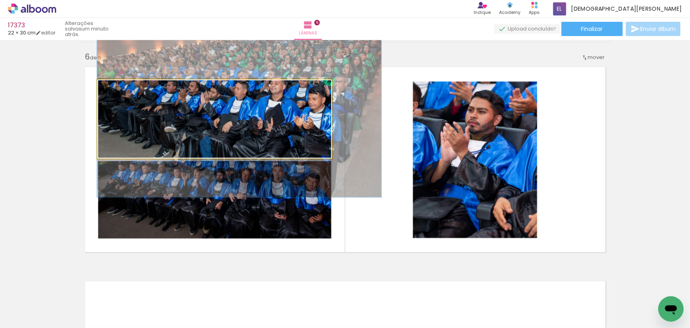
drag, startPoint x: 229, startPoint y: 140, endPoint x: 248, endPoint y: 133, distance: 20.4
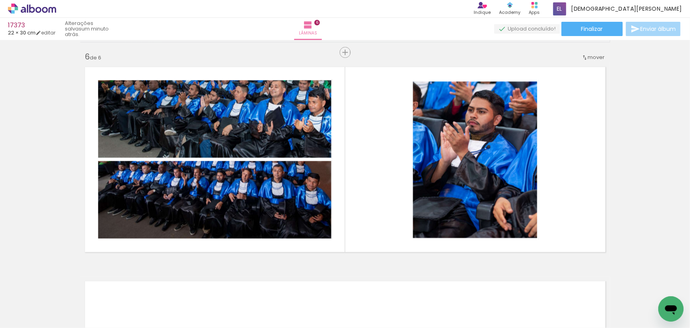
scroll to position [0, 3598]
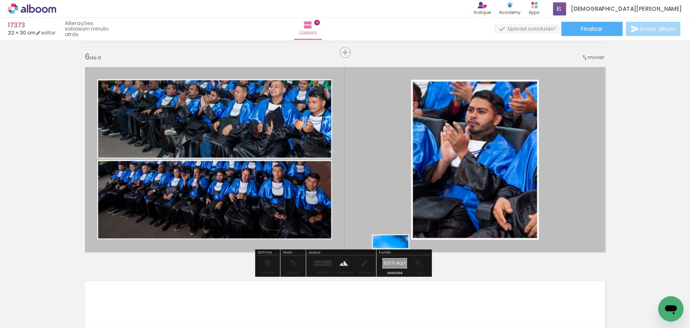
drag, startPoint x: 345, startPoint y: 294, endPoint x: 396, endPoint y: 259, distance: 62.2
click at [396, 259] on quentale-workspace at bounding box center [345, 164] width 690 height 328
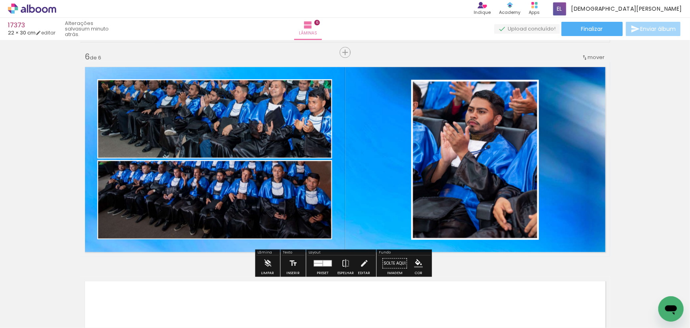
click at [383, 229] on quentale-layouter at bounding box center [345, 159] width 530 height 194
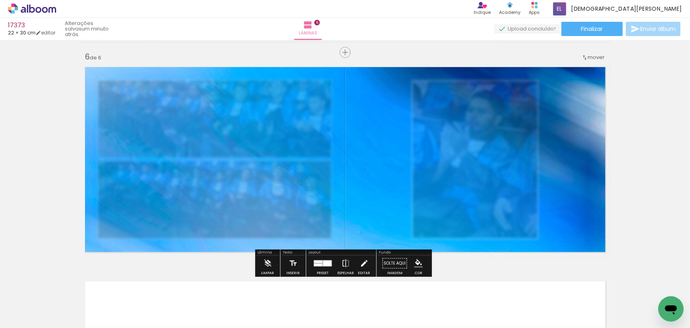
type paper-slider "60"
click at [182, 81] on div at bounding box center [181, 82] width 31 height 13
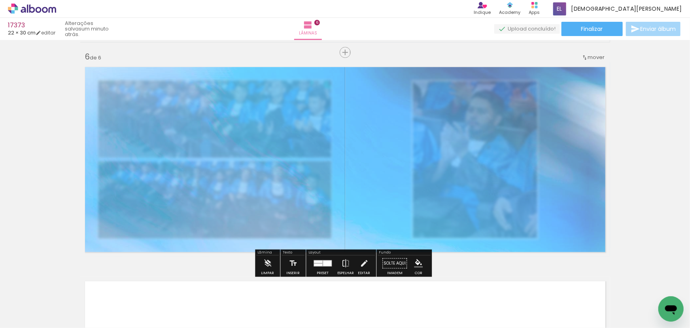
click at [415, 265] on iron-icon "color picker" at bounding box center [418, 263] width 9 height 9
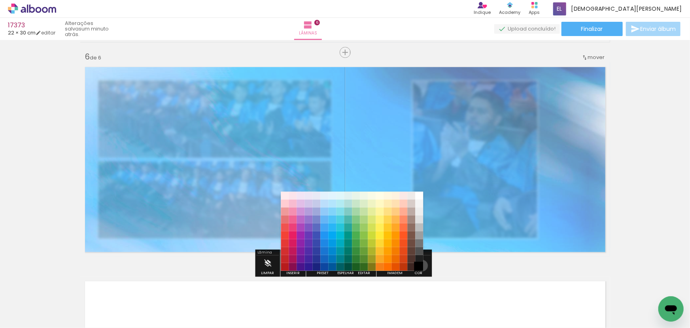
click at [419, 265] on paper-item "#000000" at bounding box center [419, 266] width 8 height 8
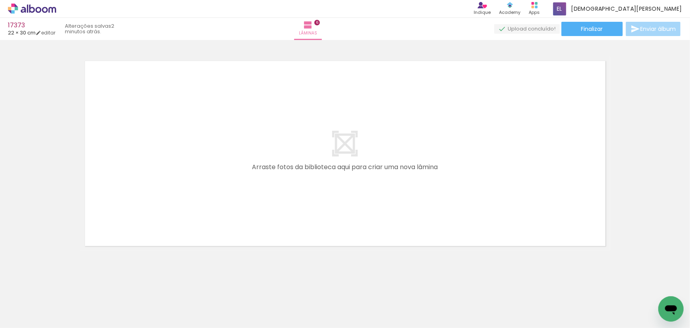
scroll to position [0, 862]
drag, startPoint x: 159, startPoint y: 313, endPoint x: 166, endPoint y: 202, distance: 111.4
click at [166, 202] on quentale-workspace at bounding box center [345, 164] width 690 height 328
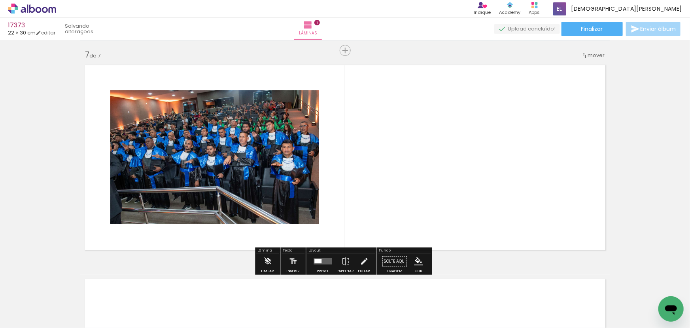
scroll to position [1285, 0]
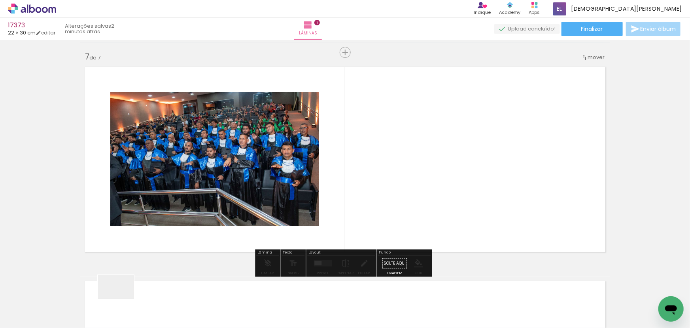
drag, startPoint x: 116, startPoint y: 299, endPoint x: 313, endPoint y: 194, distance: 222.5
click at [313, 194] on quentale-workspace at bounding box center [345, 164] width 690 height 328
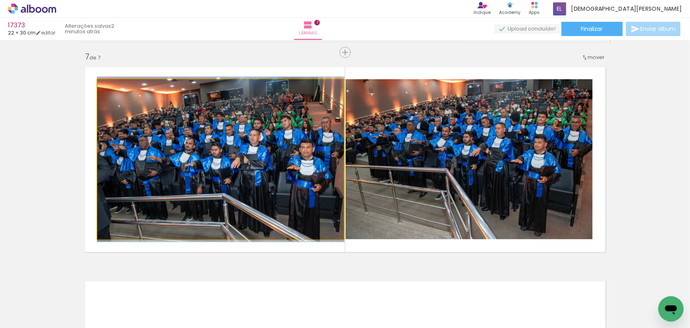
drag, startPoint x: 213, startPoint y: 203, endPoint x: 13, endPoint y: 163, distance: 203.7
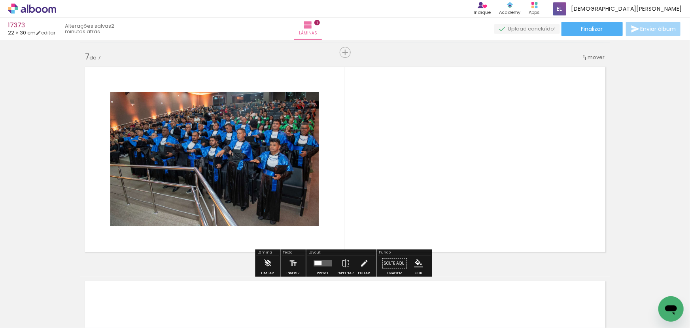
click at [437, 152] on quentale-workspace at bounding box center [345, 164] width 690 height 328
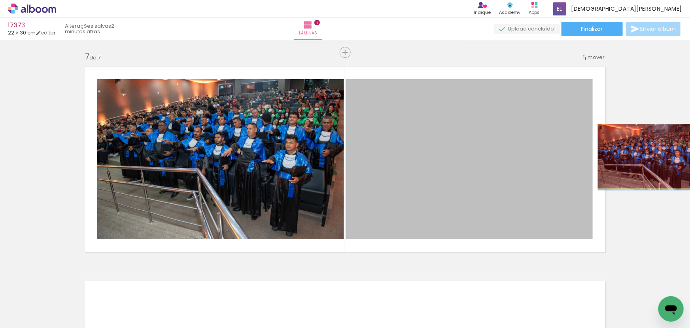
drag, startPoint x: 473, startPoint y: 146, endPoint x: 645, endPoint y: 156, distance: 172.0
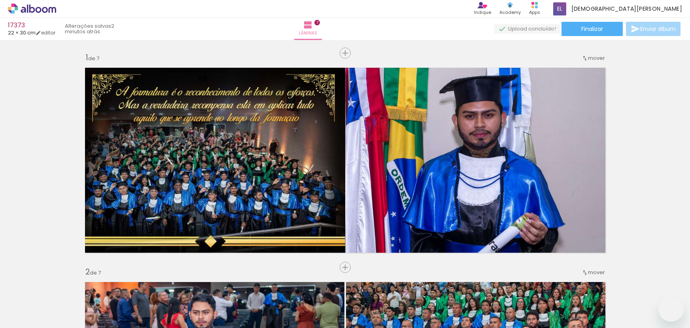
click at [473, 244] on quentale-workspace at bounding box center [345, 164] width 690 height 328
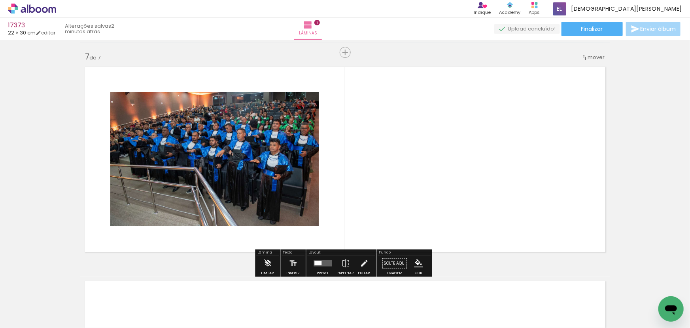
drag, startPoint x: 258, startPoint y: 298, endPoint x: 483, endPoint y: 198, distance: 246.2
click at [483, 198] on quentale-workspace at bounding box center [345, 164] width 690 height 328
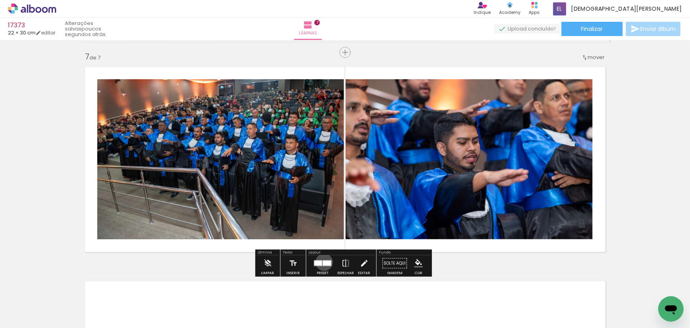
click at [323, 262] on div at bounding box center [327, 262] width 8 height 5
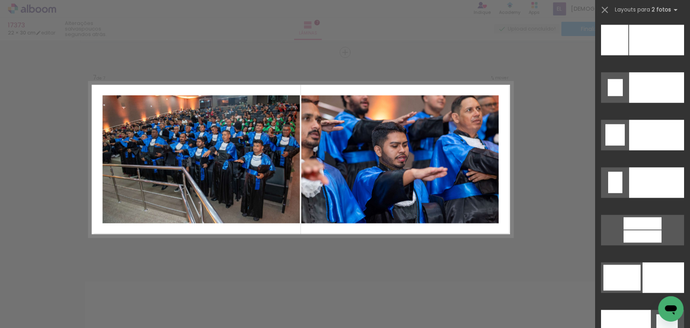
scroll to position [3773, 0]
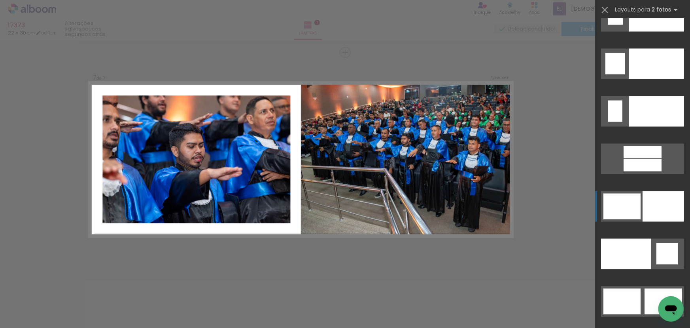
click at [651, 216] on div at bounding box center [664, 206] width 42 height 30
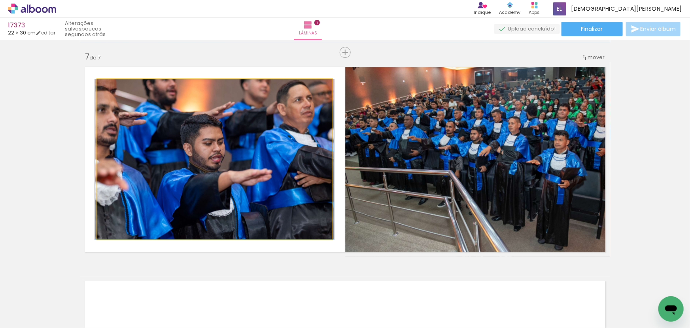
drag, startPoint x: 197, startPoint y: 220, endPoint x: 534, endPoint y: 215, distance: 337.1
click at [0, 0] on slot at bounding box center [0, 0] width 0 height 0
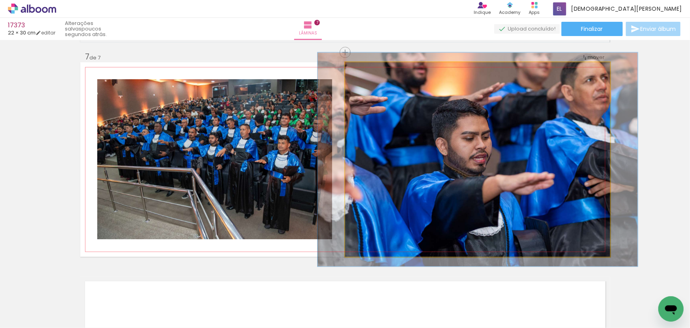
drag, startPoint x: 360, startPoint y: 79, endPoint x: 369, endPoint y: 98, distance: 20.7
type paper-slider "113"
click at [363, 86] on quentale-photo at bounding box center [477, 159] width 265 height 194
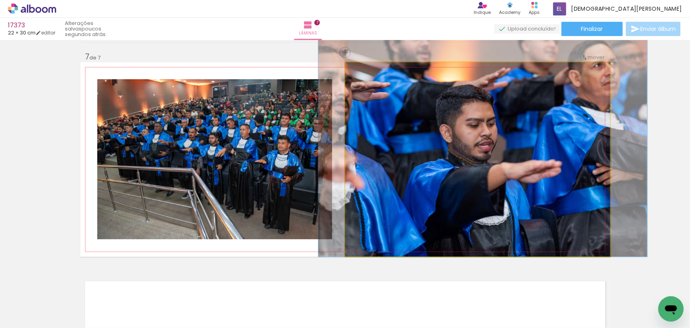
drag, startPoint x: 504, startPoint y: 215, endPoint x: 508, endPoint y: 180, distance: 34.6
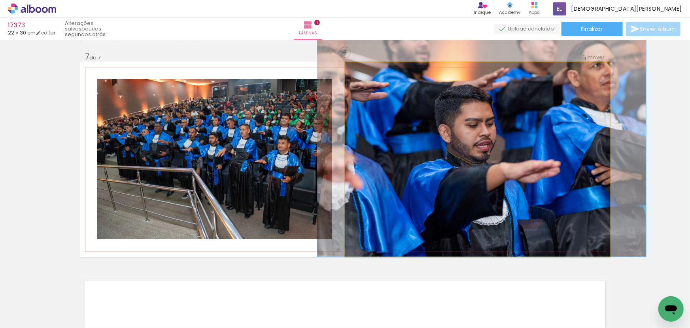
drag, startPoint x: 521, startPoint y: 222, endPoint x: 519, endPoint y: 217, distance: 4.9
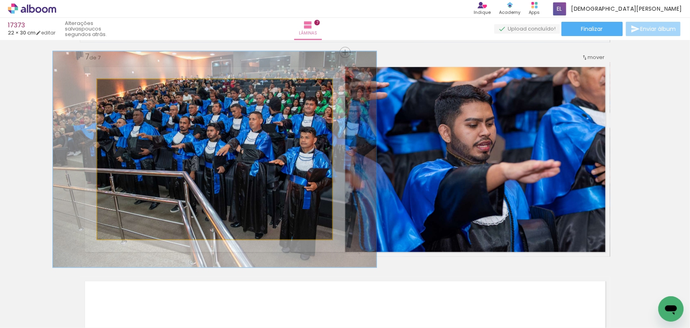
drag, startPoint x: 116, startPoint y: 95, endPoint x: 122, endPoint y: 100, distance: 8.5
type paper-slider "135"
click at [122, 100] on quentale-photo at bounding box center [214, 159] width 235 height 160
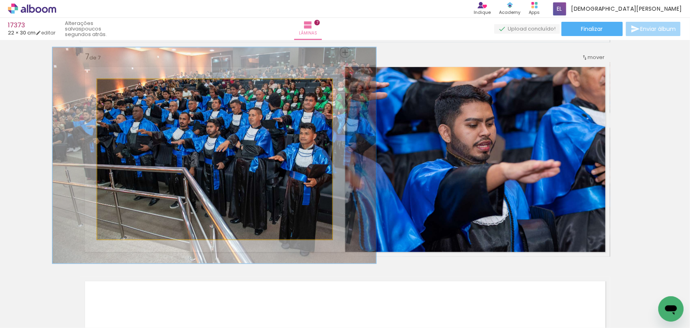
drag, startPoint x: 235, startPoint y: 205, endPoint x: 235, endPoint y: 201, distance: 4.0
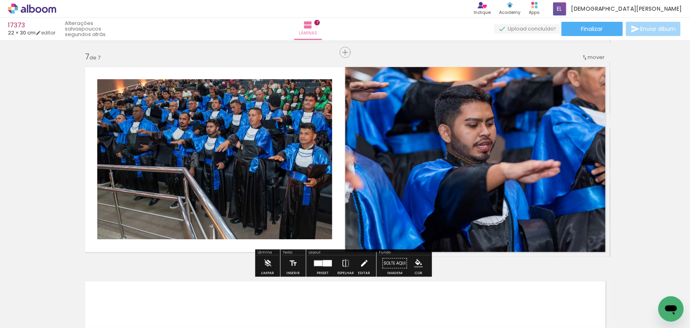
click at [364, 262] on iron-icon at bounding box center [364, 263] width 9 height 16
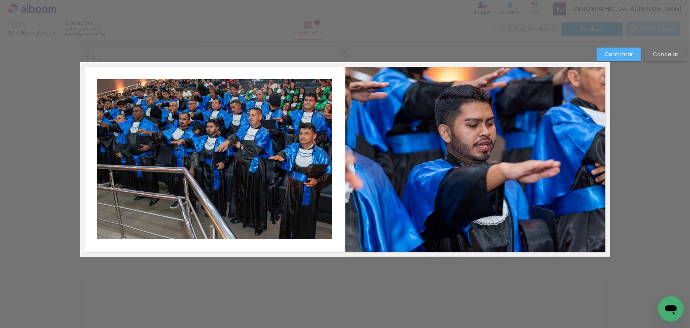
drag, startPoint x: 298, startPoint y: 226, endPoint x: 309, endPoint y: 231, distance: 12.6
click at [298, 226] on quentale-photo at bounding box center [214, 159] width 235 height 160
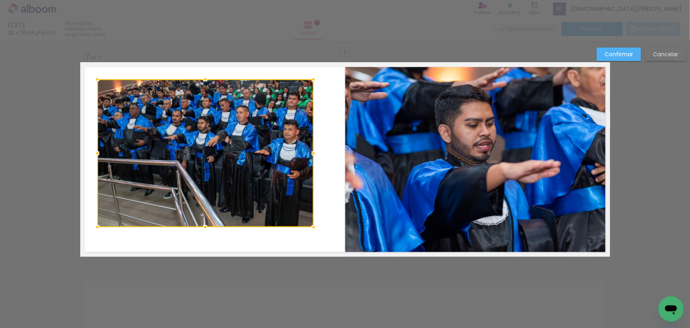
drag, startPoint x: 331, startPoint y: 240, endPoint x: 315, endPoint y: 224, distance: 22.4
click at [315, 224] on div at bounding box center [314, 227] width 16 height 16
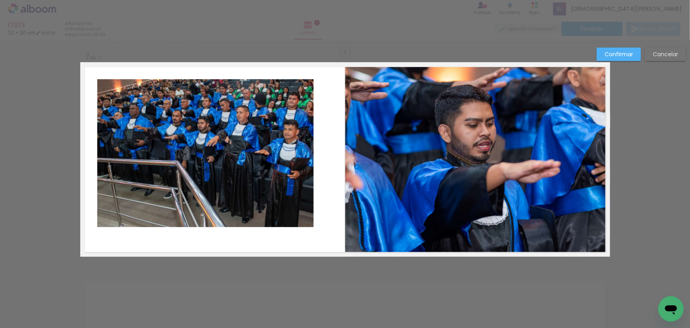
drag, startPoint x: 186, startPoint y: 155, endPoint x: 176, endPoint y: 149, distance: 12.1
click at [186, 154] on quentale-photo at bounding box center [205, 153] width 216 height 148
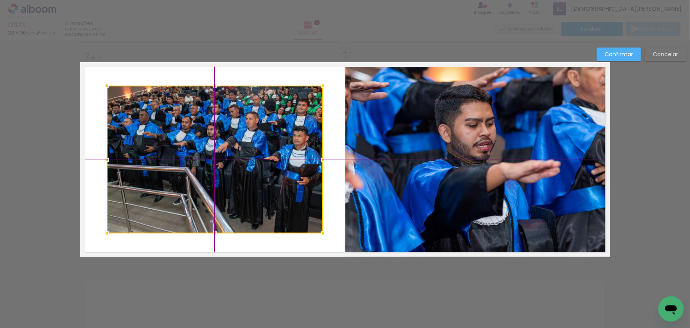
drag, startPoint x: 196, startPoint y: 149, endPoint x: 204, endPoint y: 152, distance: 8.4
click at [204, 152] on div at bounding box center [215, 159] width 216 height 148
click at [0, 0] on slot "Confirmar" at bounding box center [0, 0] width 0 height 0
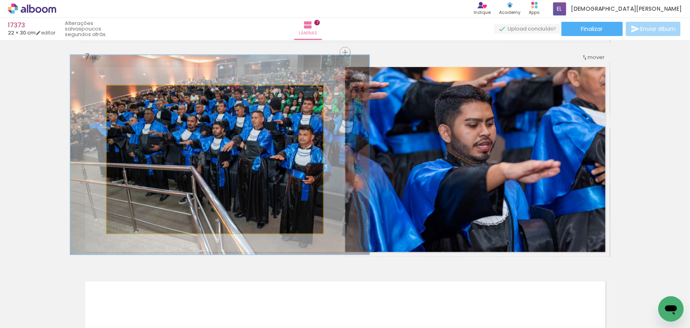
drag, startPoint x: 234, startPoint y: 171, endPoint x: 239, endPoint y: 170, distance: 5.7
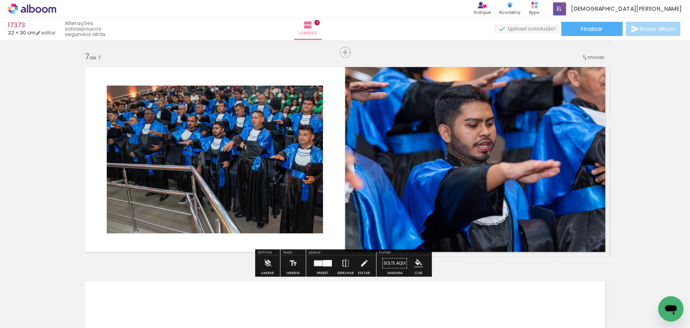
click at [184, 122] on paper-item at bounding box center [187, 124] width 14 height 6
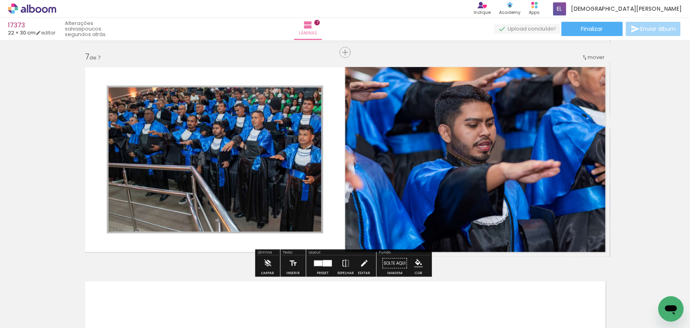
click at [185, 141] on iron-icon "color picker" at bounding box center [187, 144] width 9 height 8
click at [189, 75] on paper-item "#ffffff" at bounding box center [192, 76] width 8 height 8
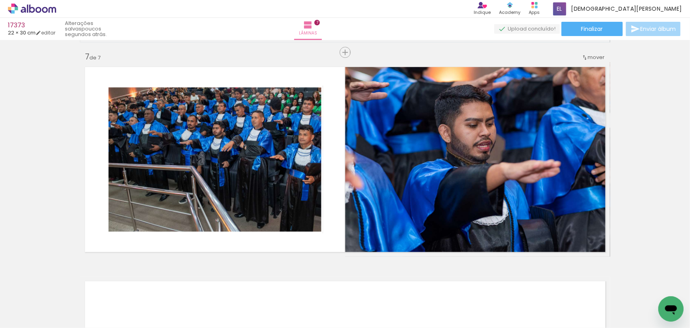
scroll to position [0, 4516]
click at [650, 309] on quentale-thumb at bounding box center [658, 300] width 44 height 45
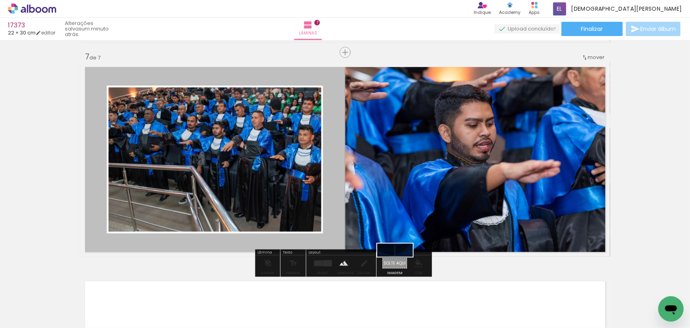
drag, startPoint x: 650, startPoint y: 306, endPoint x: 401, endPoint y: 267, distance: 251.5
click at [401, 267] on quentale-workspace at bounding box center [345, 164] width 690 height 328
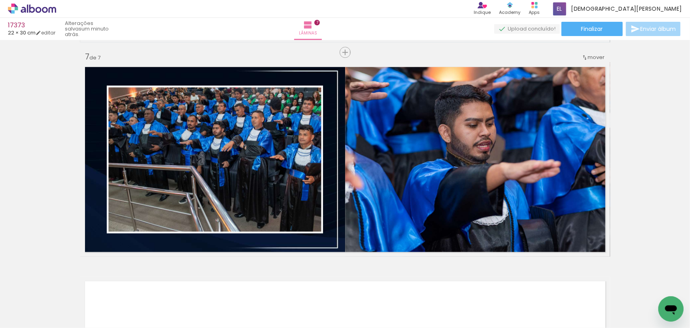
scroll to position [0, 3595]
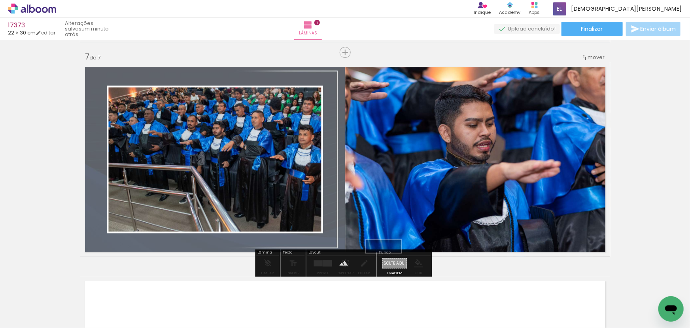
drag, startPoint x: 397, startPoint y: 303, endPoint x: 390, endPoint y: 263, distance: 40.6
click at [390, 263] on quentale-workspace at bounding box center [345, 164] width 690 height 328
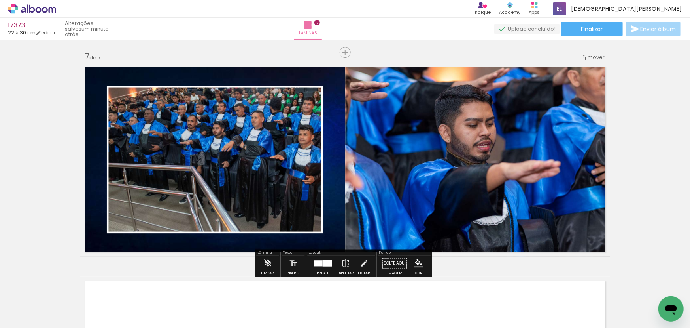
click at [337, 233] on quentale-layouter at bounding box center [345, 159] width 530 height 194
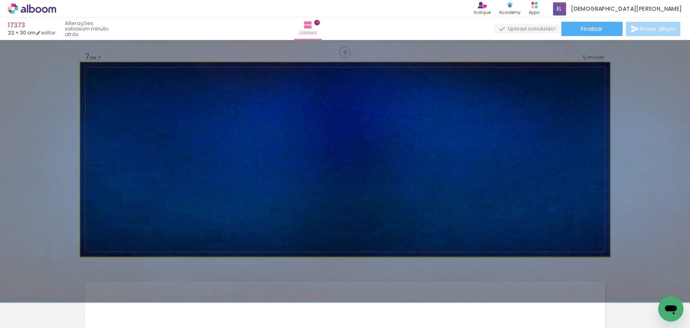
drag, startPoint x: 109, startPoint y: 87, endPoint x: 121, endPoint y: 103, distance: 20.4
click at [121, 103] on quentale-photo at bounding box center [345, 159] width 530 height 194
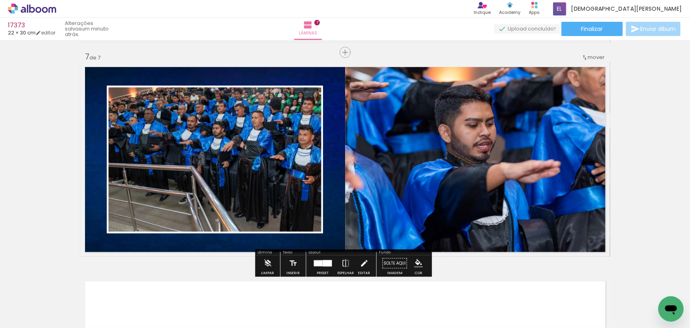
click at [324, 241] on quentale-layouter at bounding box center [345, 159] width 530 height 194
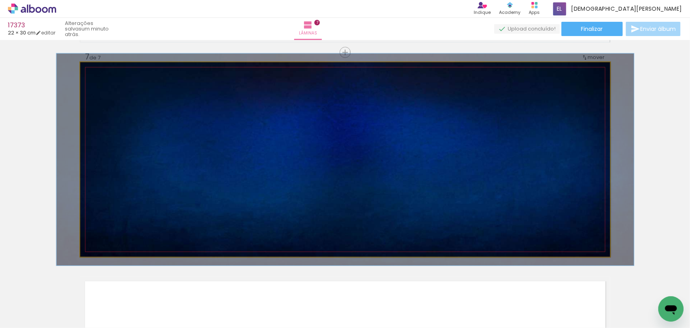
drag, startPoint x: 123, startPoint y: 82, endPoint x: 111, endPoint y: 89, distance: 14.3
type paper-slider "109"
click at [111, 89] on quentale-photo at bounding box center [345, 159] width 530 height 194
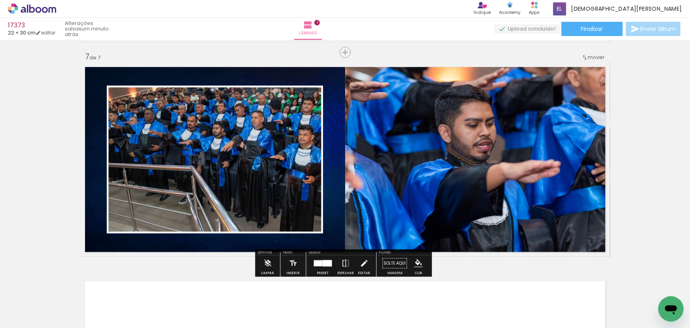
click at [333, 173] on quentale-layouter at bounding box center [345, 159] width 530 height 194
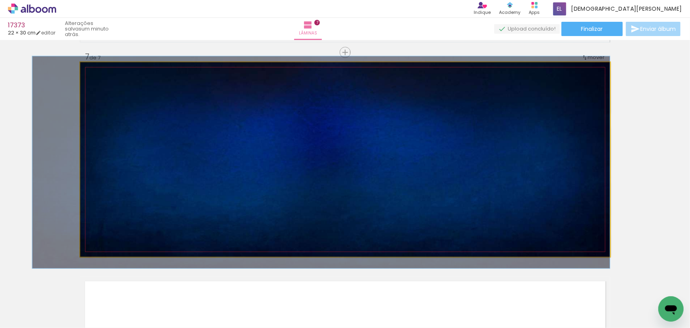
drag, startPoint x: 329, startPoint y: 189, endPoint x: 224, endPoint y: 180, distance: 105.2
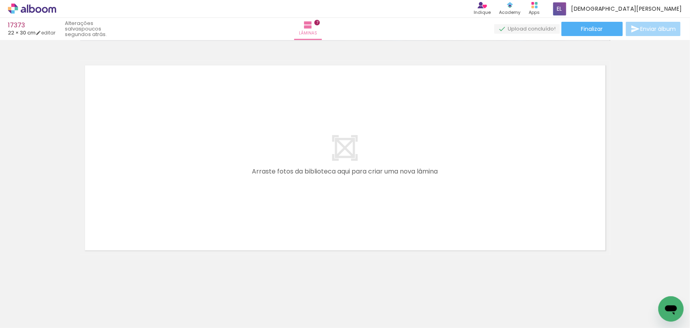
scroll to position [0, 2799]
drag, startPoint x: 296, startPoint y: 309, endPoint x: 275, endPoint y: 237, distance: 75.1
click at [275, 237] on quentale-workspace at bounding box center [345, 164] width 690 height 328
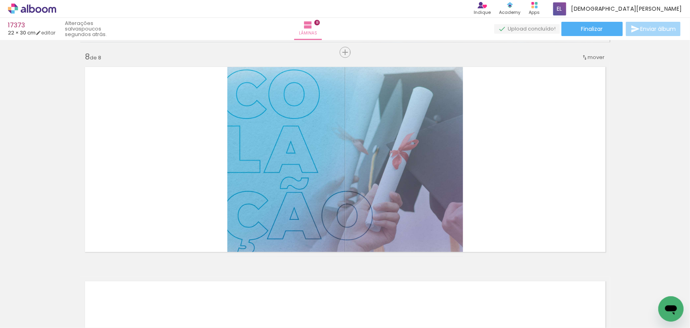
scroll to position [0, 841]
drag, startPoint x: 365, startPoint y: 310, endPoint x: 527, endPoint y: 197, distance: 197.4
click at [527, 197] on quentale-workspace at bounding box center [345, 164] width 690 height 328
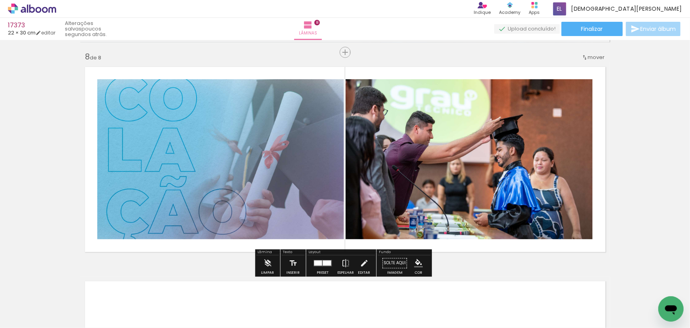
click at [323, 268] on div at bounding box center [322, 263] width 21 height 16
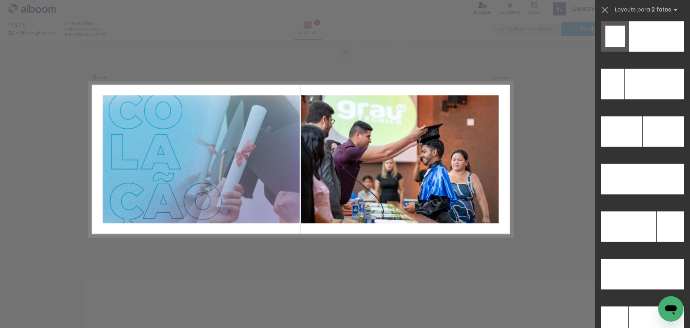
scroll to position [3565, 0]
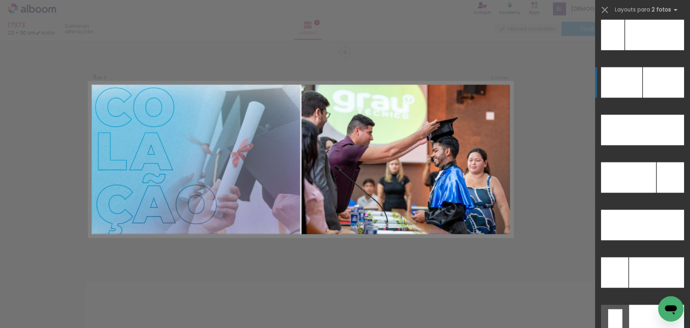
click at [657, 85] on div at bounding box center [663, 82] width 41 height 30
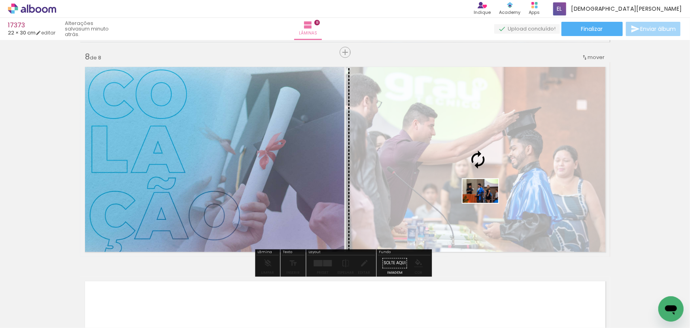
drag, startPoint x: 567, startPoint y: 311, endPoint x: 487, endPoint y: 203, distance: 134.7
click at [487, 203] on quentale-workspace at bounding box center [345, 164] width 690 height 328
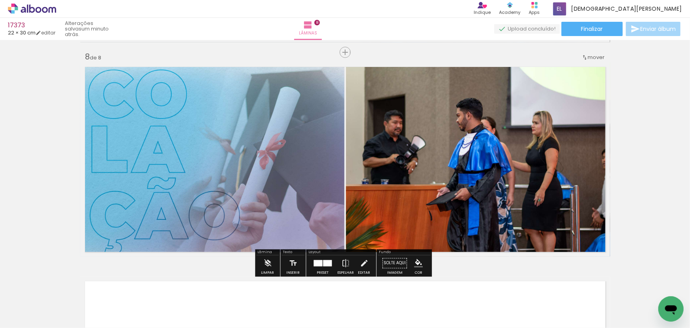
scroll to position [0, 1250]
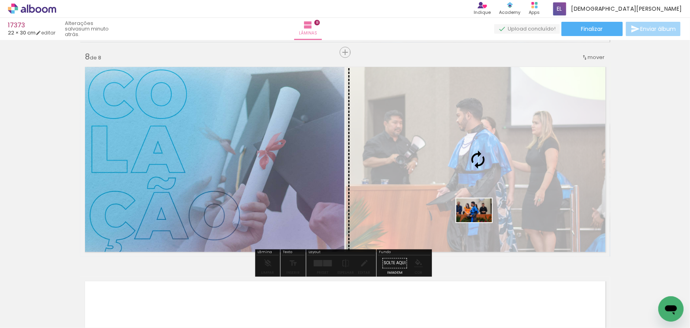
drag, startPoint x: 387, startPoint y: 309, endPoint x: 480, endPoint y: 222, distance: 127.6
click at [480, 222] on quentale-workspace at bounding box center [345, 164] width 690 height 328
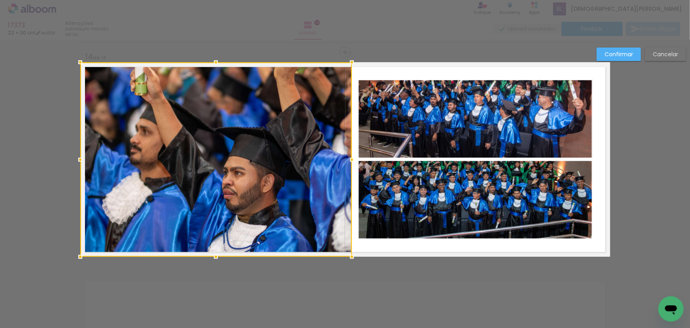
scroll to position [0, 2443]
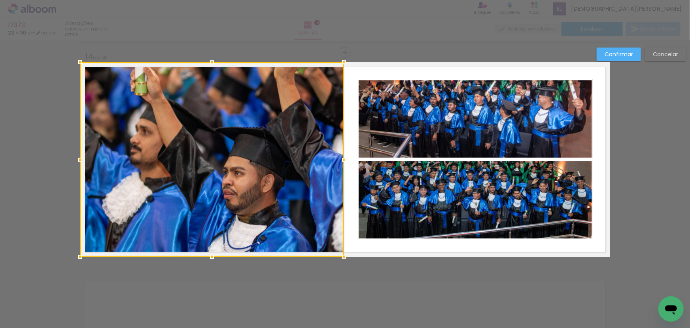
drag, startPoint x: 356, startPoint y: 159, endPoint x: 341, endPoint y: 166, distance: 16.8
click at [341, 166] on div at bounding box center [344, 160] width 16 height 16
click at [629, 60] on paper-button "Confirmar" at bounding box center [619, 53] width 44 height 13
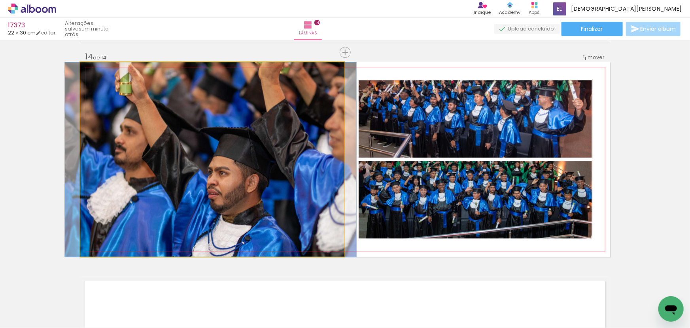
drag, startPoint x: 193, startPoint y: 172, endPoint x: 186, endPoint y: 178, distance: 9.8
click at [180, 174] on quentale-photo at bounding box center [212, 159] width 264 height 194
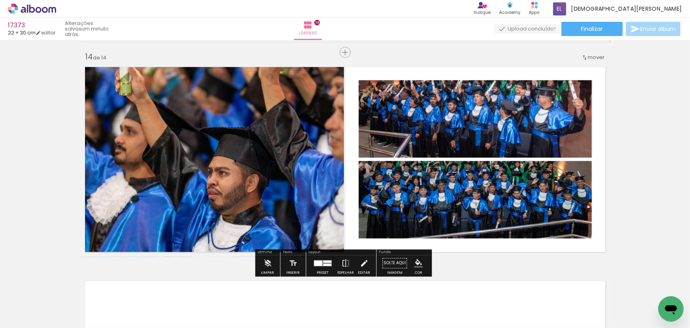
click at [414, 261] on iron-icon "color picker" at bounding box center [418, 262] width 9 height 9
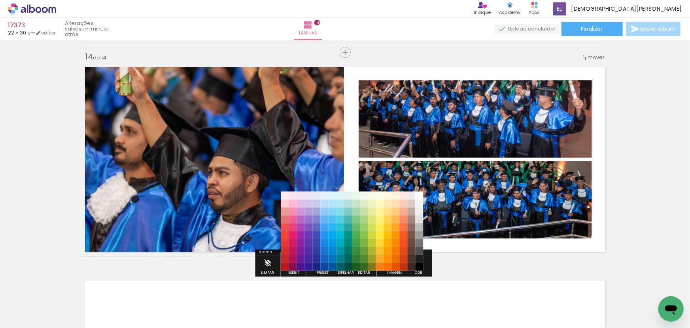
click at [417, 262] on paper-item "#000000" at bounding box center [419, 266] width 8 height 8
click at [419, 254] on paper-item "#212121" at bounding box center [419, 258] width 8 height 8
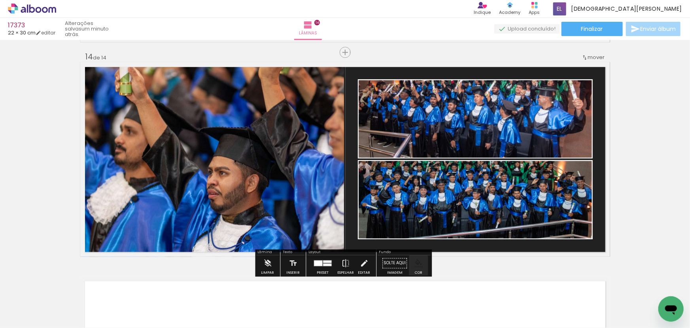
click at [415, 264] on iron-icon "color picker" at bounding box center [418, 262] width 9 height 9
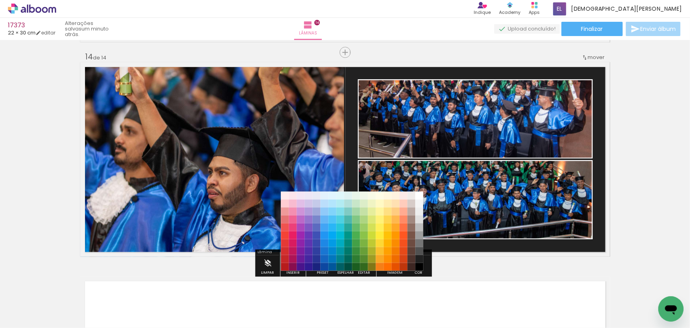
click at [416, 265] on paper-item "#000000" at bounding box center [419, 266] width 8 height 8
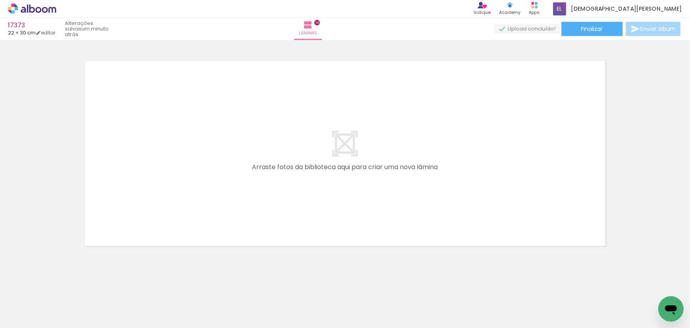
scroll to position [0, 2515]
drag, startPoint x: 232, startPoint y: 308, endPoint x: 233, endPoint y: 201, distance: 106.8
click at [233, 201] on quentale-workspace at bounding box center [345, 164] width 690 height 328
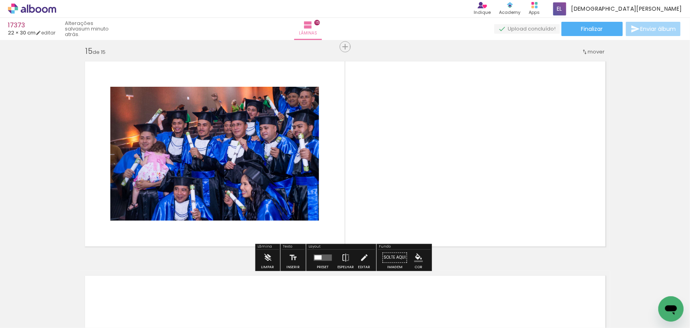
scroll to position [2997, 0]
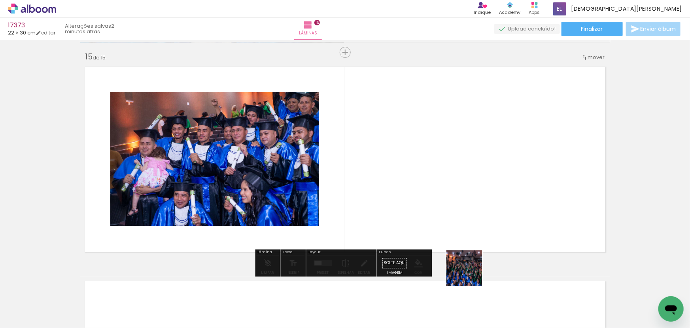
drag, startPoint x: 470, startPoint y: 274, endPoint x: 487, endPoint y: 241, distance: 37.0
click at [487, 241] on quentale-workspace at bounding box center [345, 164] width 690 height 328
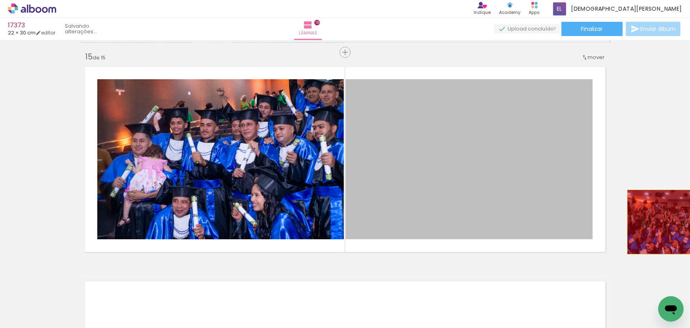
drag, startPoint x: 502, startPoint y: 222, endPoint x: 675, endPoint y: 222, distance: 172.5
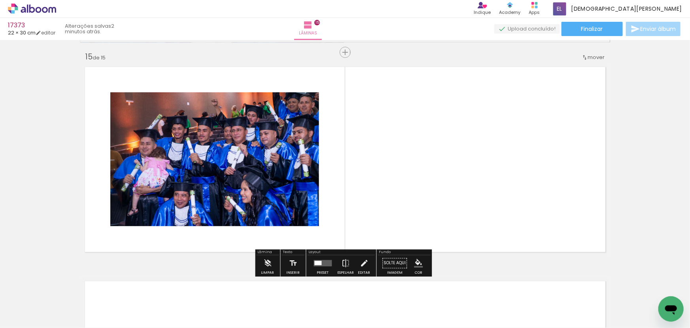
drag, startPoint x: 325, startPoint y: 310, endPoint x: 520, endPoint y: 205, distance: 222.2
click at [520, 205] on quentale-workspace at bounding box center [345, 164] width 690 height 328
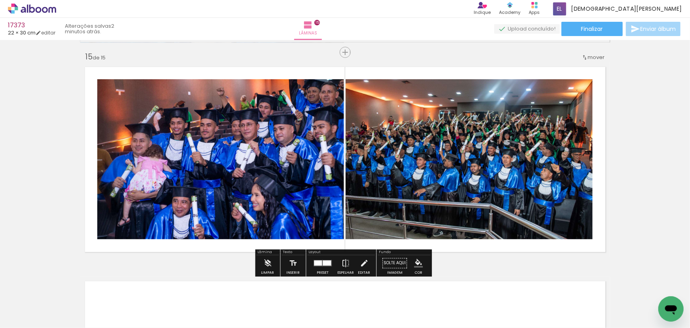
click at [321, 268] on div at bounding box center [322, 263] width 21 height 16
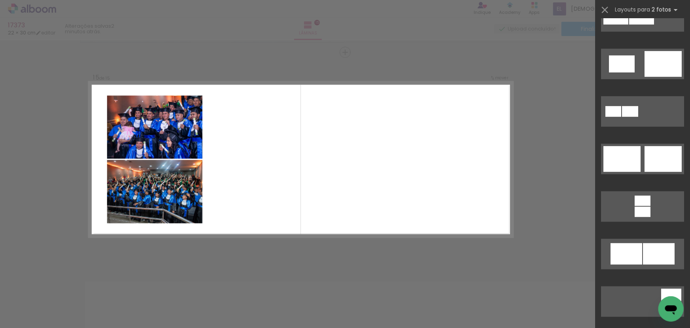
scroll to position [216, 0]
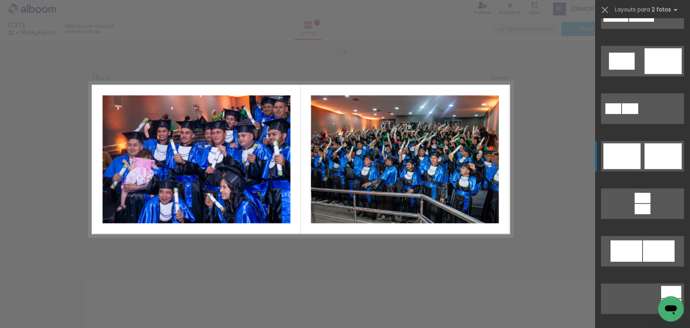
click at [666, 165] on div at bounding box center [663, 156] width 37 height 26
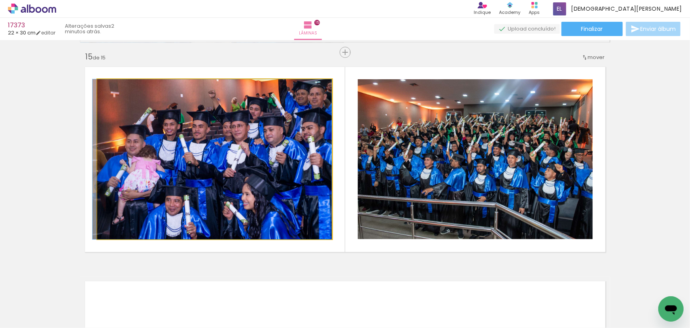
drag, startPoint x: 274, startPoint y: 200, endPoint x: 232, endPoint y: 194, distance: 41.9
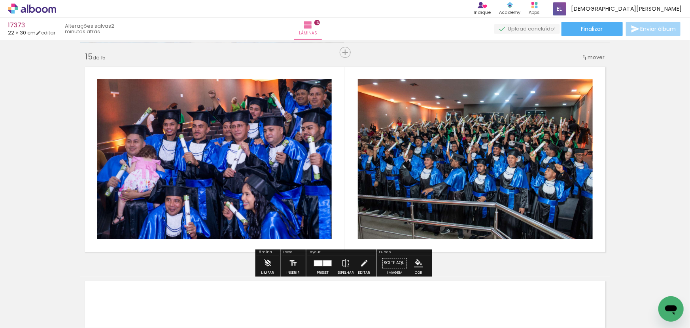
click at [172, 116] on paper-item at bounding box center [178, 117] width 14 height 6
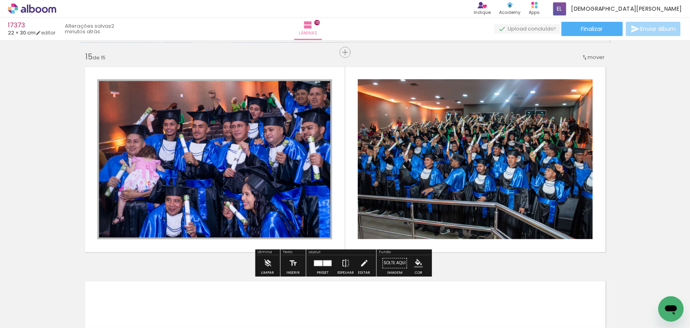
click at [174, 136] on iron-icon "color picker" at bounding box center [178, 138] width 9 height 8
click at [181, 71] on paper-item "#ffffff" at bounding box center [182, 70] width 8 height 8
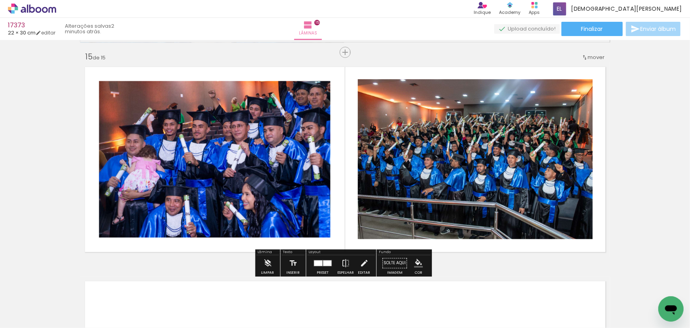
click at [440, 117] on paper-item at bounding box center [438, 117] width 14 height 6
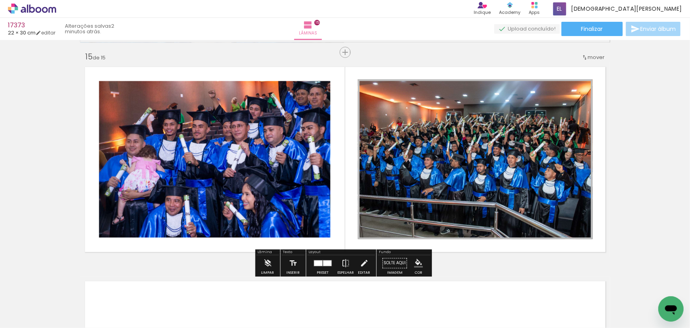
click at [438, 134] on iron-icon "color picker" at bounding box center [438, 138] width 9 height 8
click at [440, 66] on paper-item "#ffffff" at bounding box center [441, 69] width 8 height 8
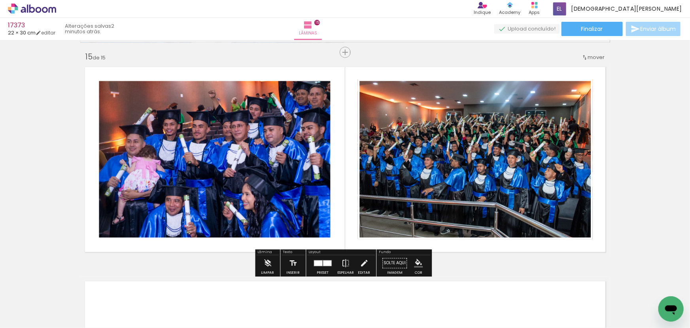
click at [0, 0] on slot "P&B" at bounding box center [0, 0] width 0 height 0
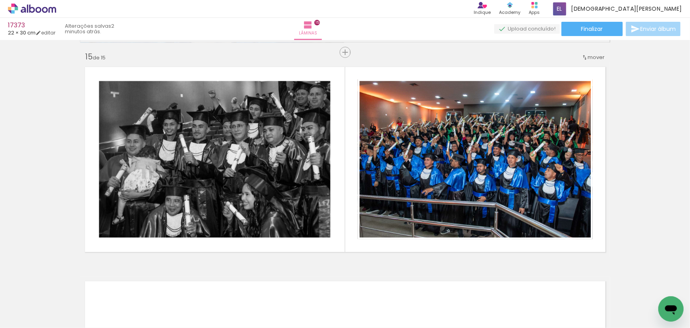
scroll to position [0, 3453]
click at [522, 307] on div at bounding box center [525, 301] width 39 height 14
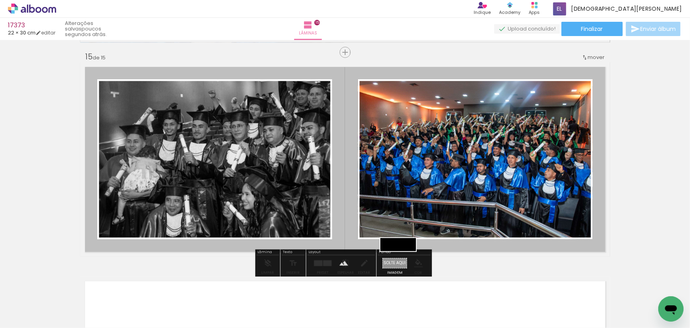
drag, startPoint x: 311, startPoint y: 305, endPoint x: 404, endPoint y: 262, distance: 102.8
click at [404, 262] on quentale-workspace at bounding box center [345, 164] width 690 height 328
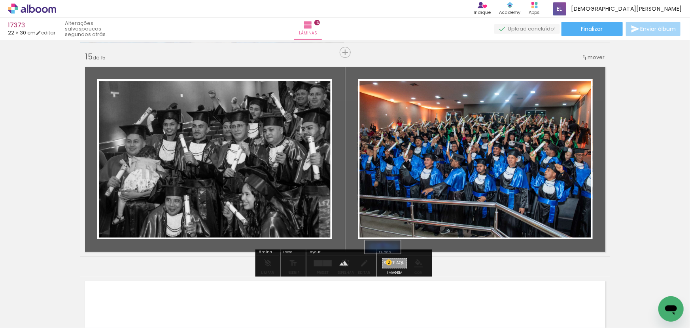
drag, startPoint x: 521, startPoint y: 296, endPoint x: 389, endPoint y: 264, distance: 135.6
click at [389, 264] on quentale-workspace at bounding box center [345, 164] width 690 height 328
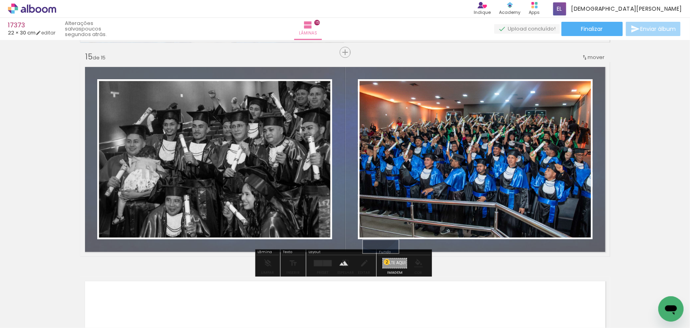
drag, startPoint x: 609, startPoint y: 303, endPoint x: 383, endPoint y: 263, distance: 229.7
click at [383, 263] on quentale-workspace at bounding box center [345, 164] width 690 height 328
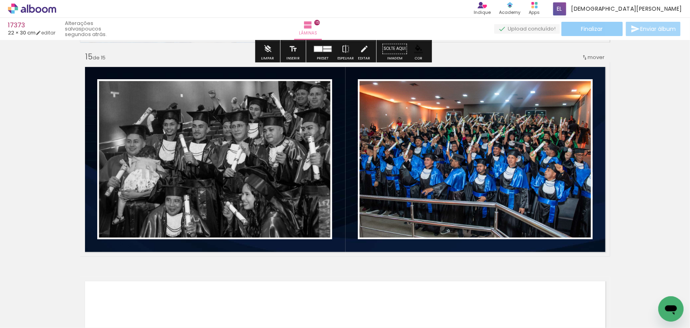
click at [584, 32] on span "Finalizar" at bounding box center [593, 29] width 22 height 6
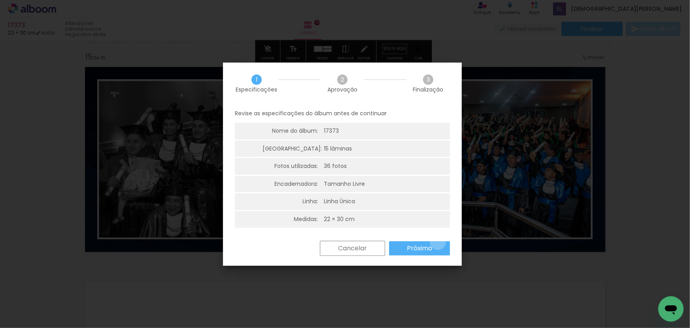
click at [438, 241] on paper-button "Próximo" at bounding box center [419, 248] width 61 height 14
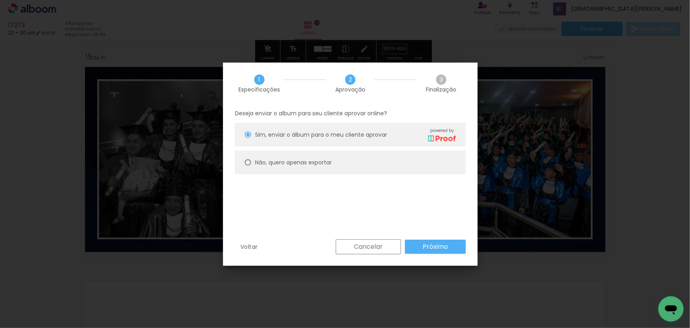
click at [0, 0] on slot "Não, quero apenas exportar" at bounding box center [0, 0] width 0 height 0
type paper-radio-button "on"
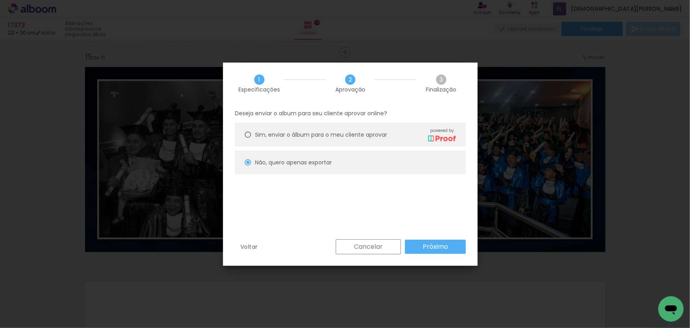
click at [0, 0] on slot "Próximo" at bounding box center [0, 0] width 0 height 0
type input "Alta, 300 DPI"
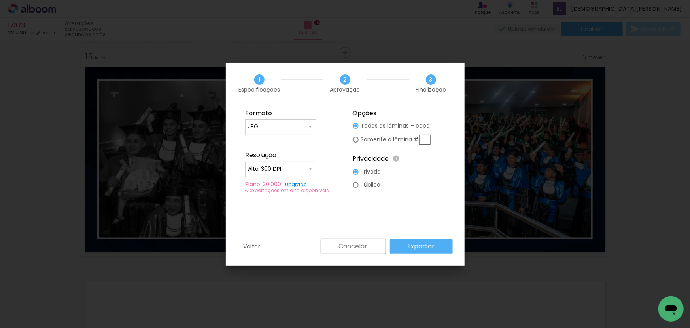
click at [444, 248] on paper-button "Exportar" at bounding box center [421, 246] width 63 height 14
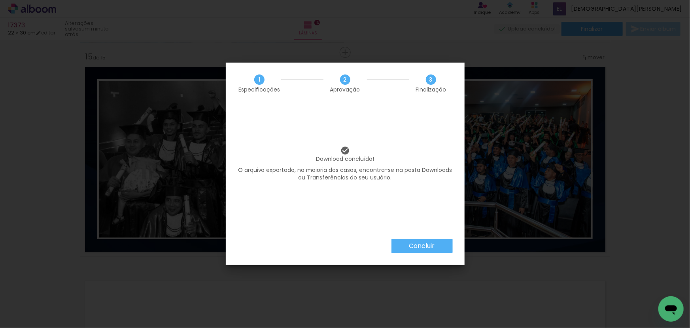
scroll to position [0, 3453]
click at [398, 248] on paper-button "Concluir" at bounding box center [422, 246] width 61 height 14
